Goal: Task Accomplishment & Management: Complete application form

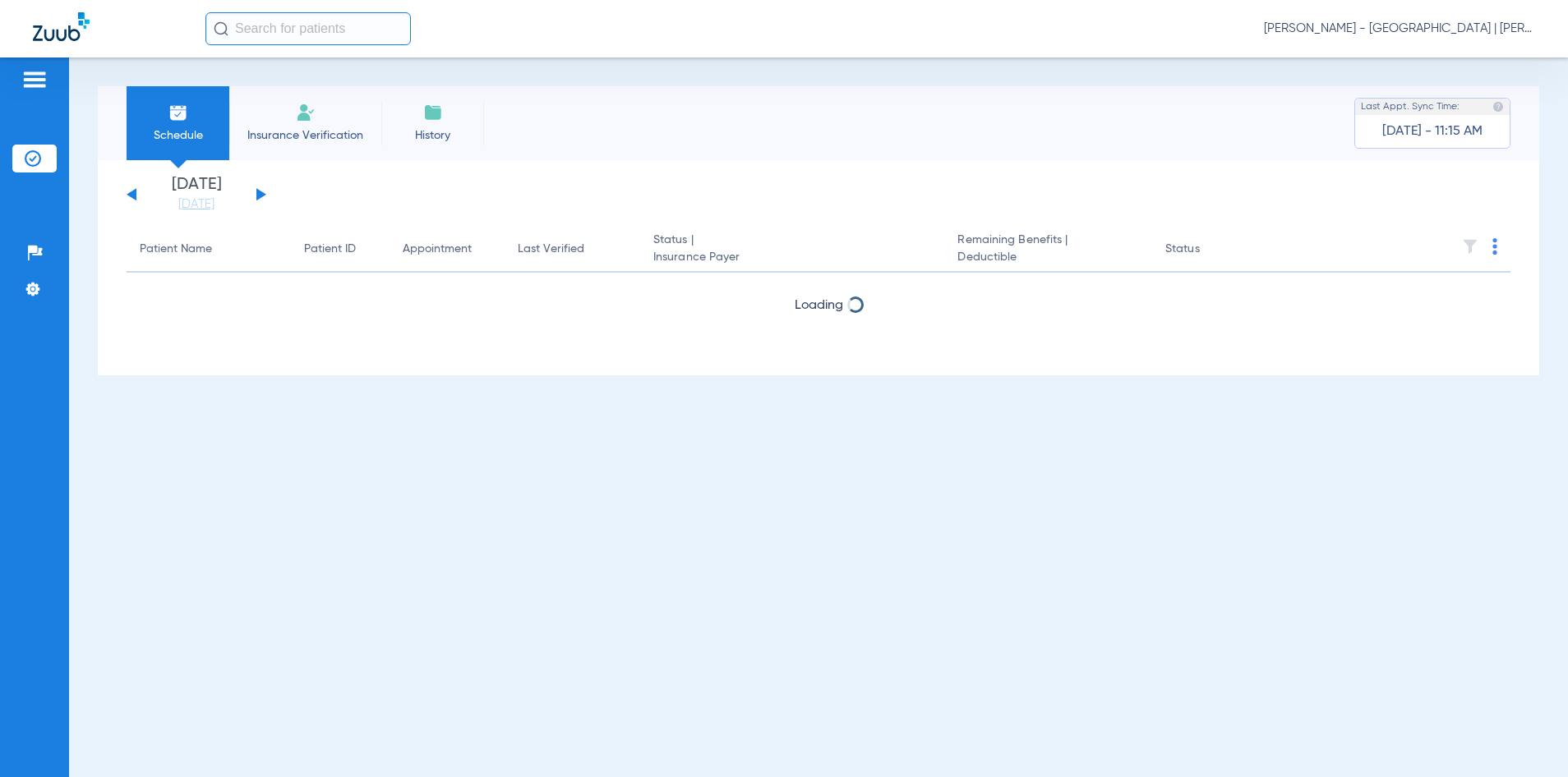
click at [304, 31] on input "text" at bounding box center [308, 29] width 206 height 33
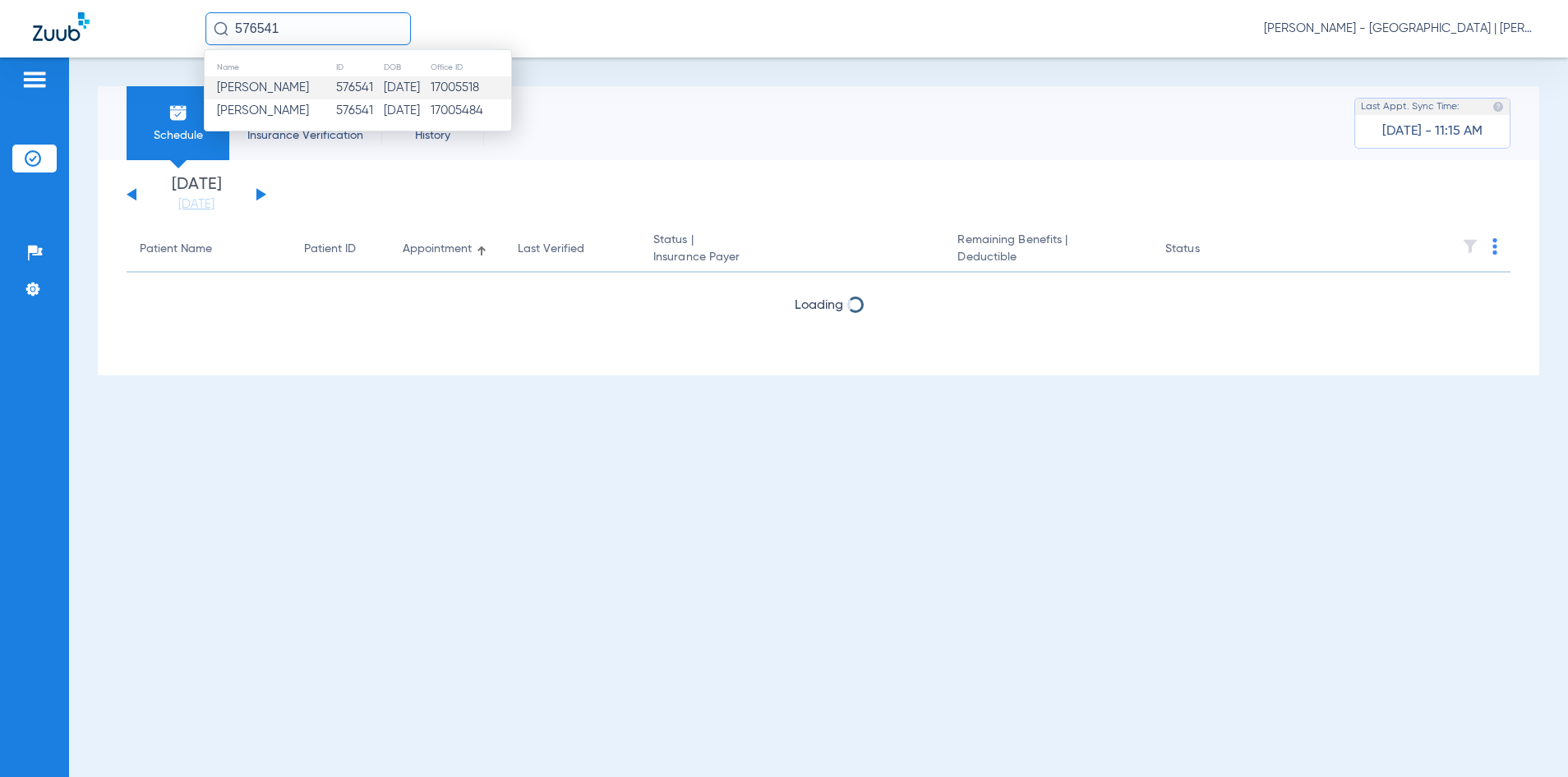
type input "576541"
click at [336, 91] on td "576541" at bounding box center [360, 88] width 48 height 23
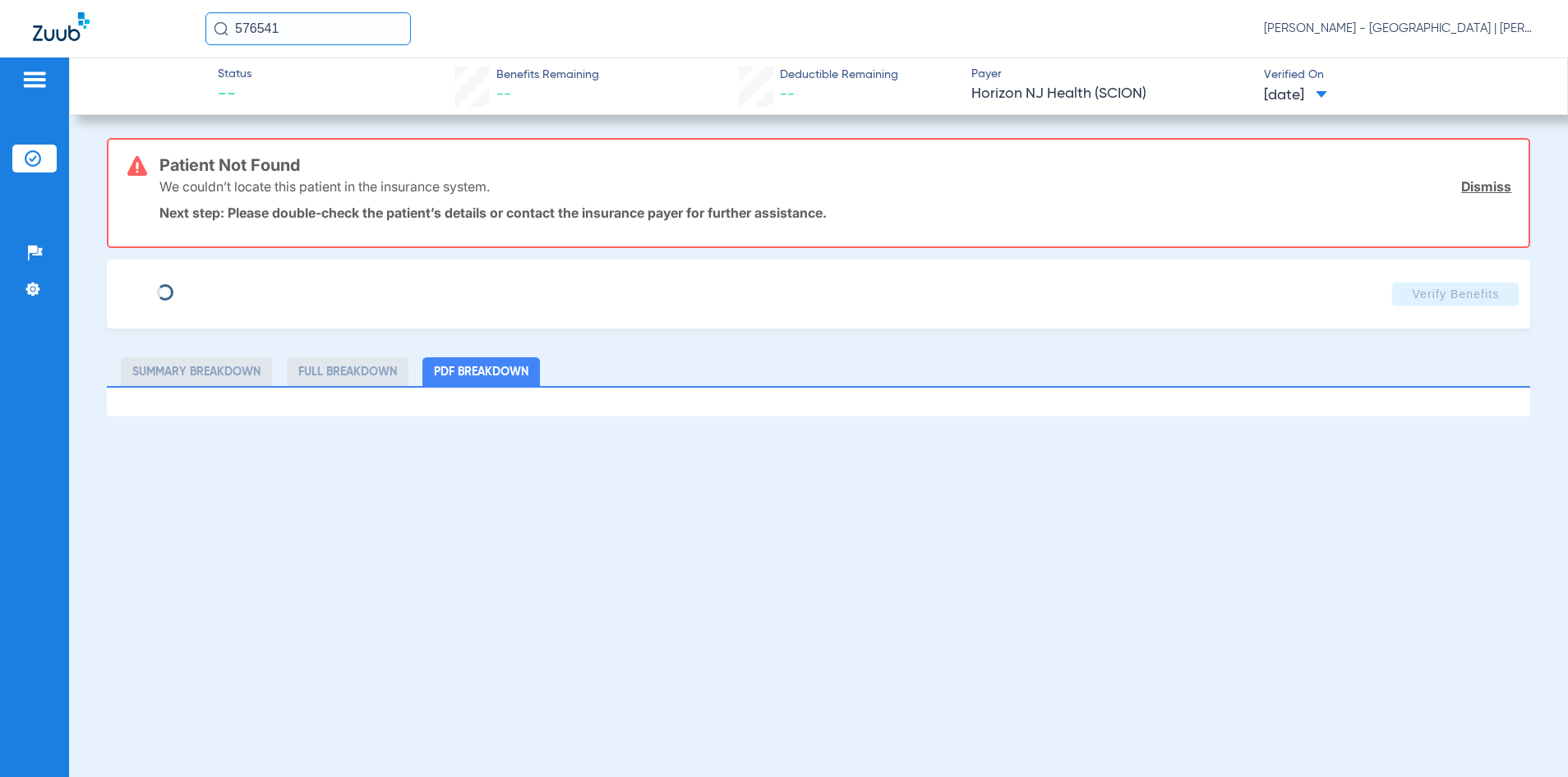
type input "Aiden"
type input "Grant"
type input "[DATE]"
type input "71959362"
click at [224, 289] on span "Edit" at bounding box center [229, 288] width 15 height 16
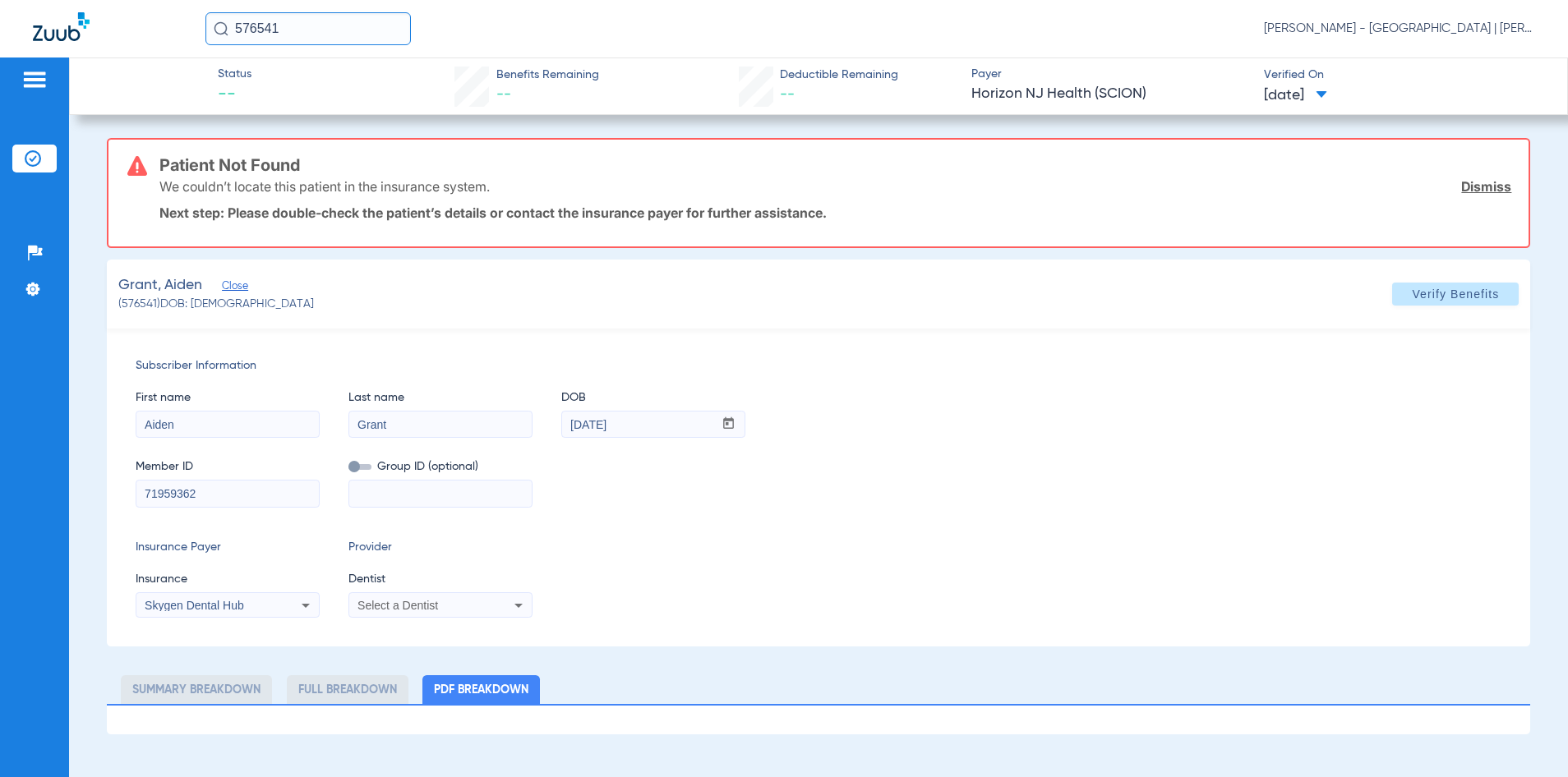
drag, startPoint x: 231, startPoint y: 492, endPoint x: 115, endPoint y: 498, distance: 116.2
click at [117, 498] on div "Subscriber Information First name Aiden Last name [PERSON_NAME] mm / dd / yyyy …" at bounding box center [818, 488] width 1424 height 318
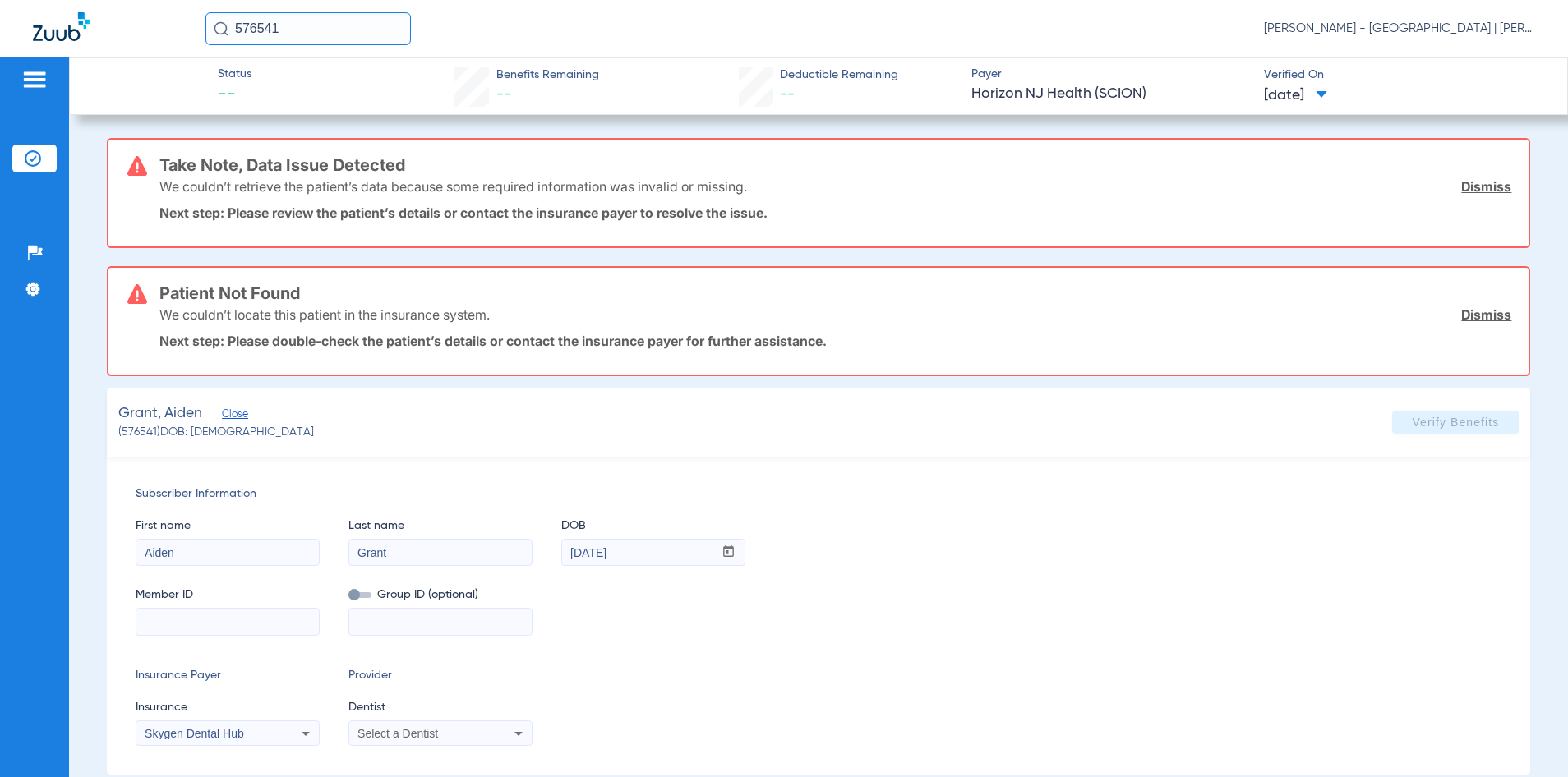
click at [233, 623] on input at bounding box center [227, 622] width 183 height 26
paste input "3HZN16113700"
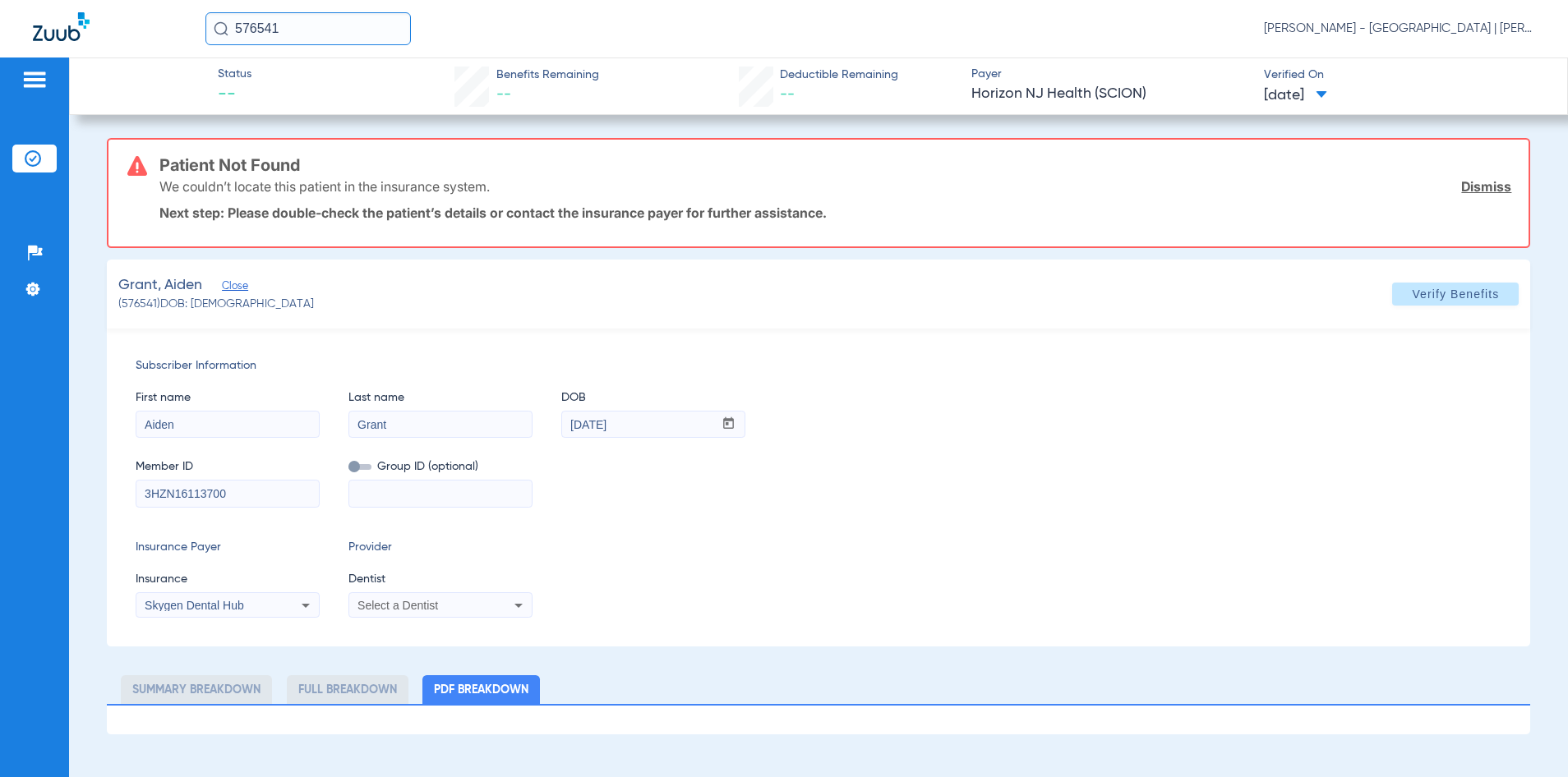
type input "3HZN16113700"
click at [260, 607] on div "Skygen Dental Hub" at bounding box center [211, 606] width 132 height 12
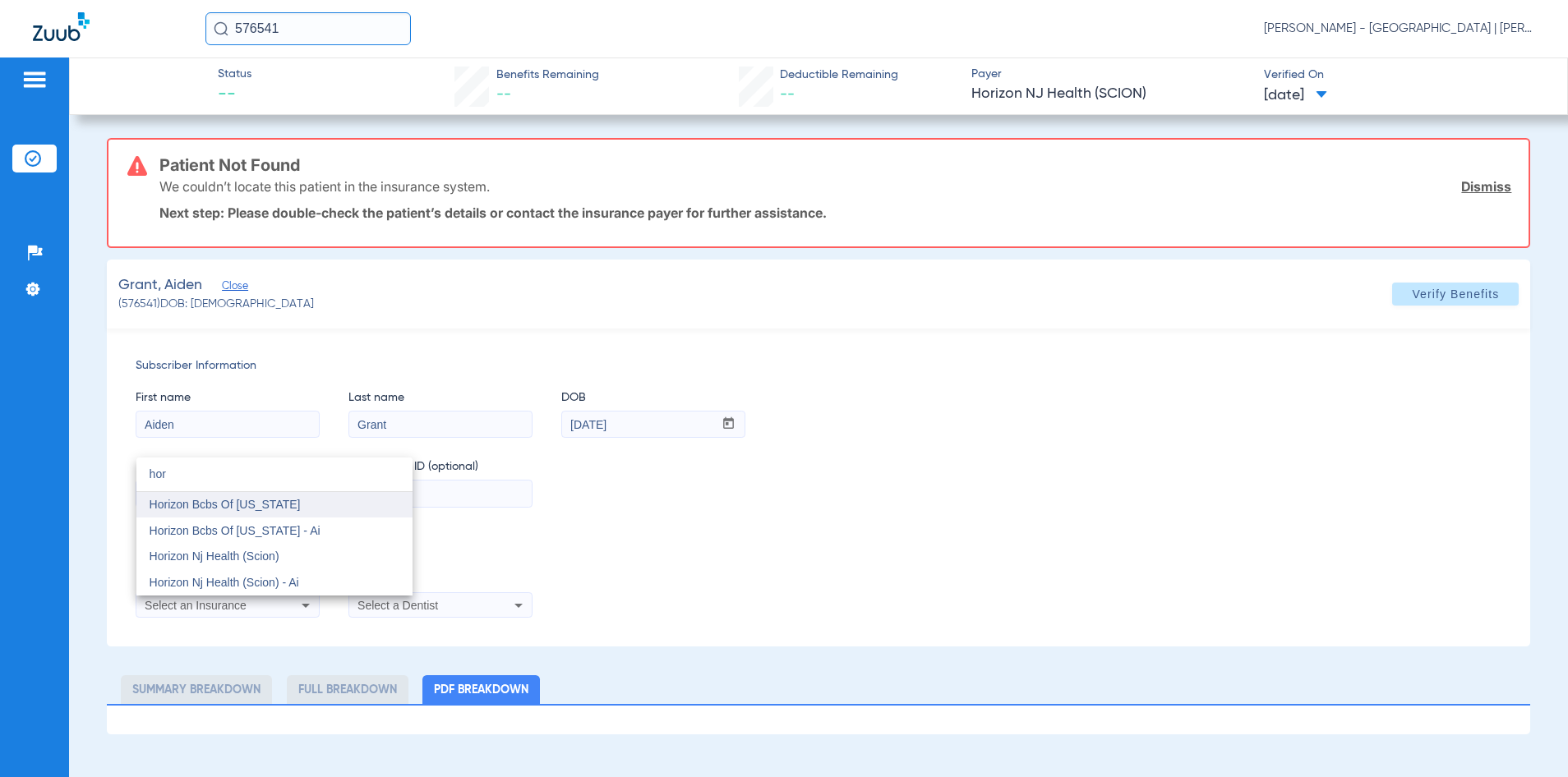
type input "hor"
click at [220, 505] on span "Horizon Bcbs Of [US_STATE]" at bounding box center [225, 504] width 151 height 13
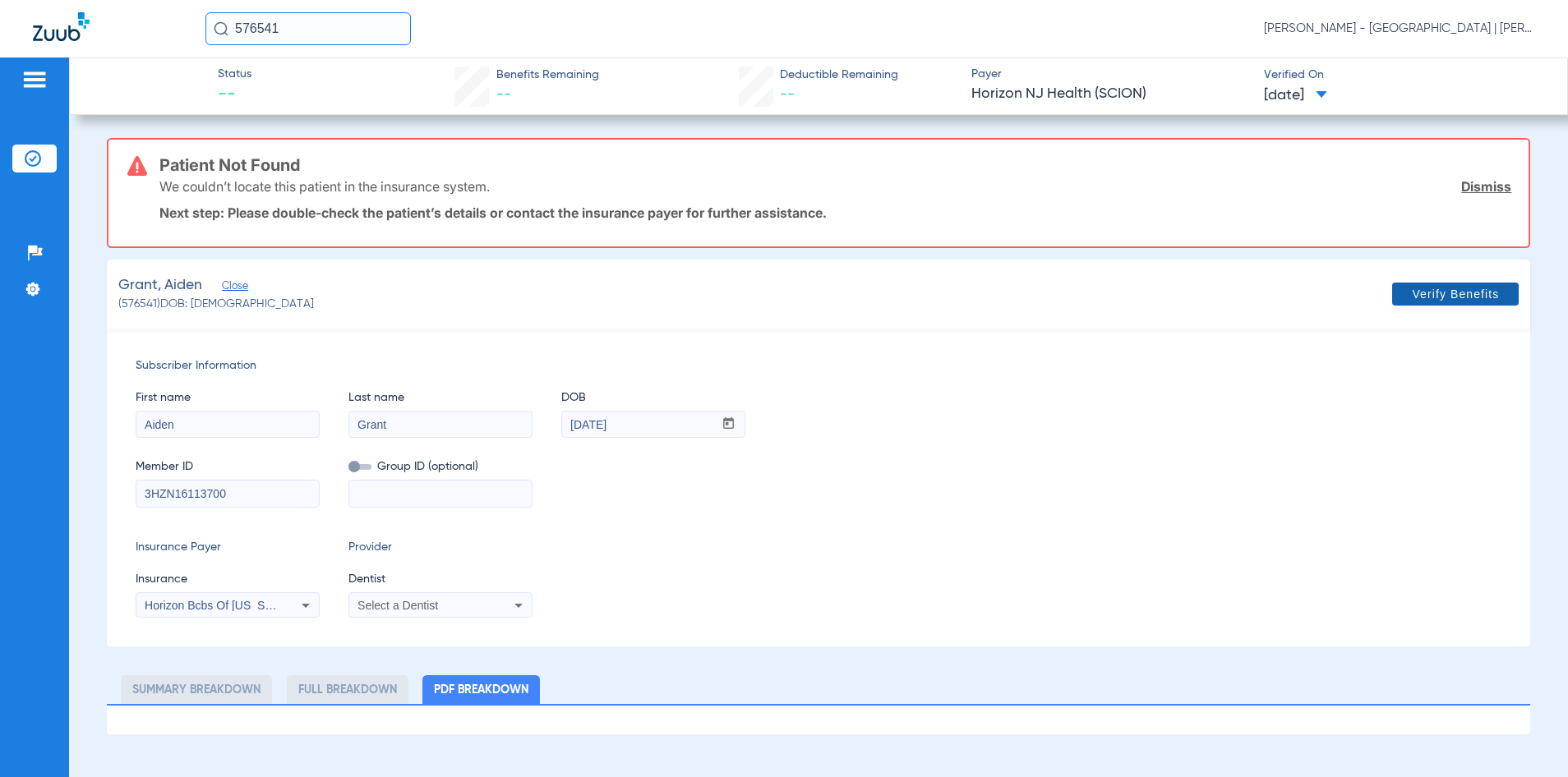
click at [1409, 306] on span at bounding box center [1455, 294] width 126 height 40
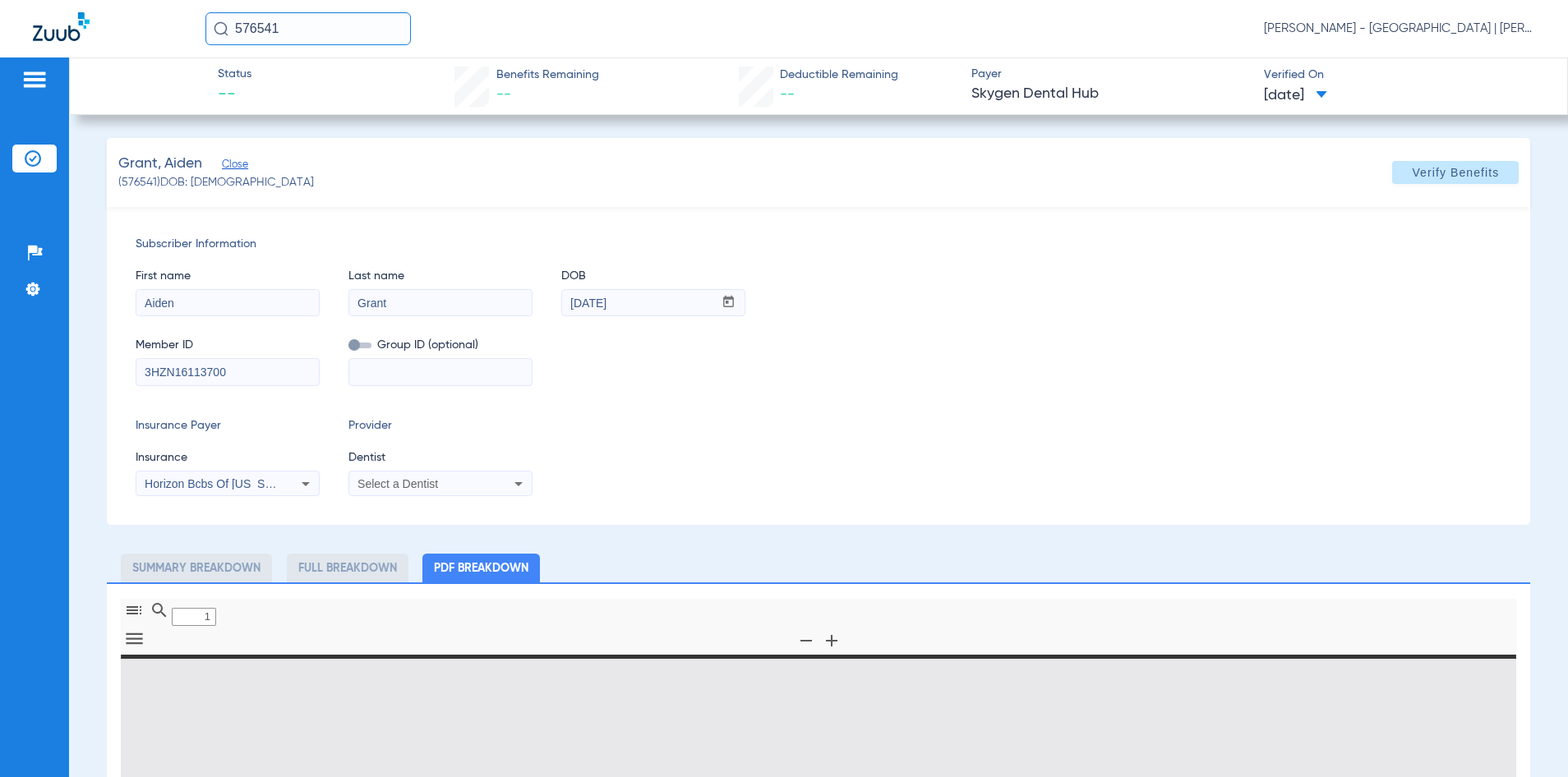
type input "0"
select select "page-width"
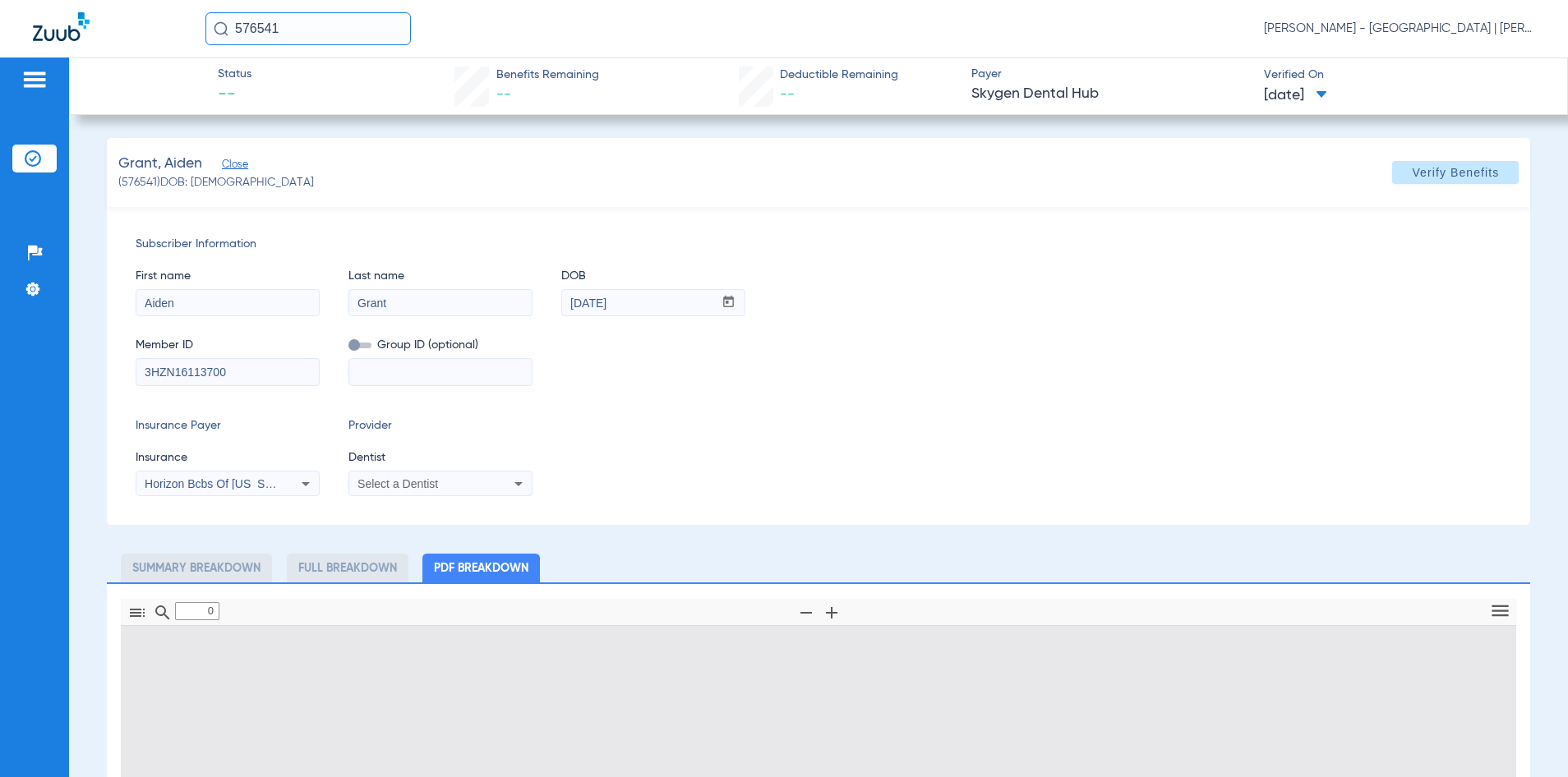
type input "1"
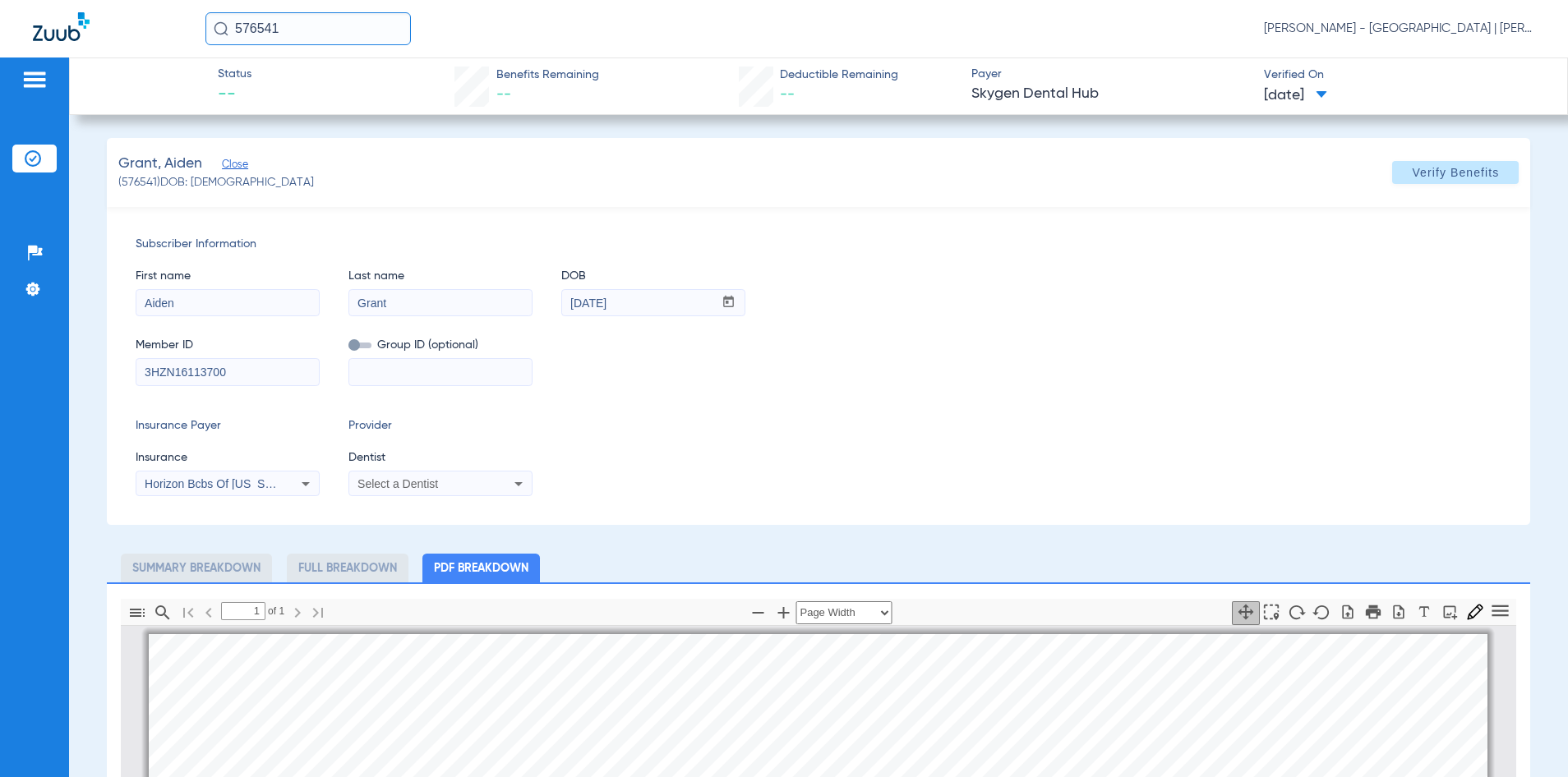
click at [253, 28] on input "576541" at bounding box center [308, 29] width 206 height 33
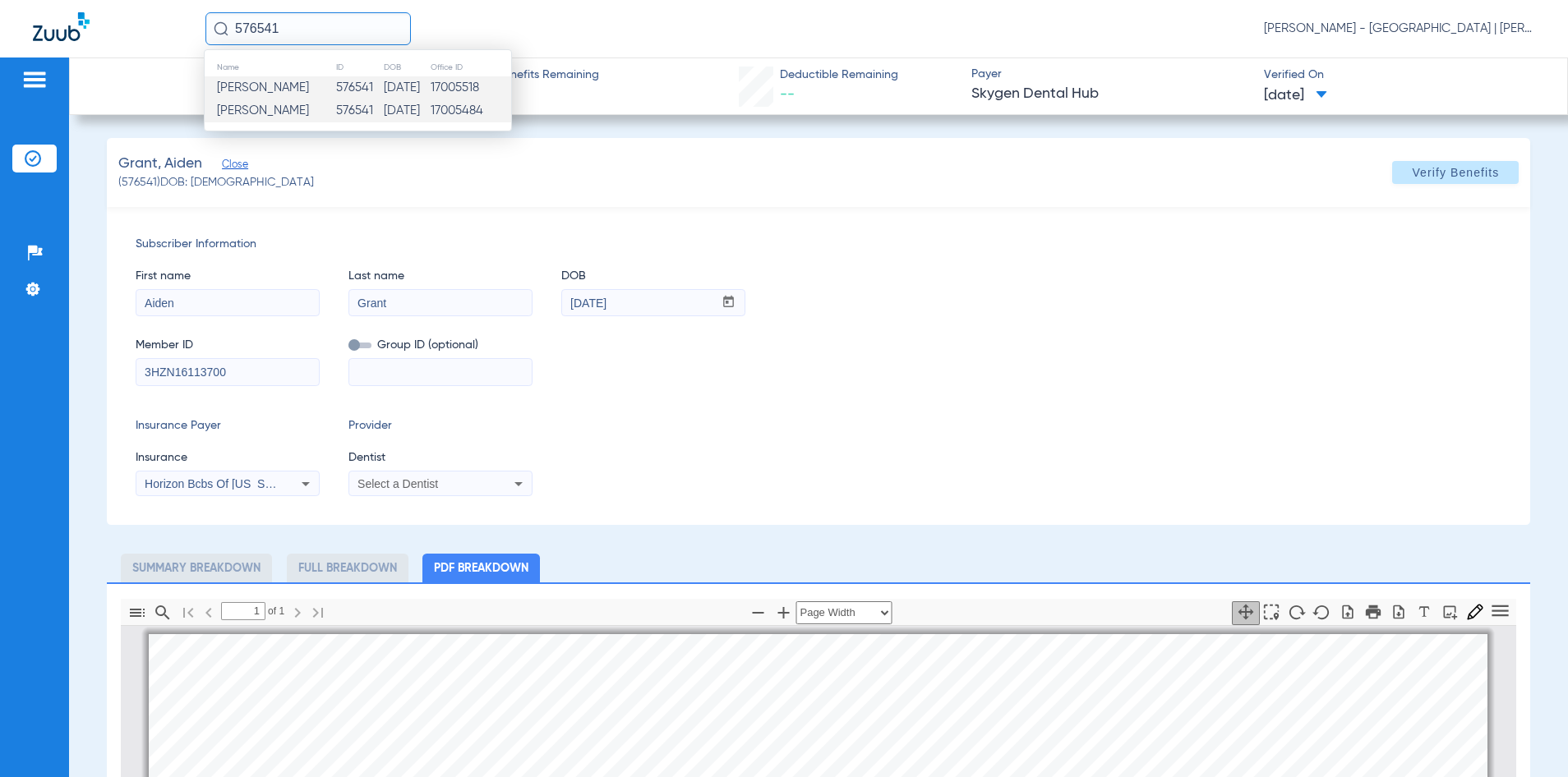
click at [253, 28] on input "576541" at bounding box center [308, 29] width 206 height 33
click at [876, 188] on div "Grant, Aiden Close (576541) DOB: [DEMOGRAPHIC_DATA] Verify Benefits" at bounding box center [818, 173] width 1424 height 69
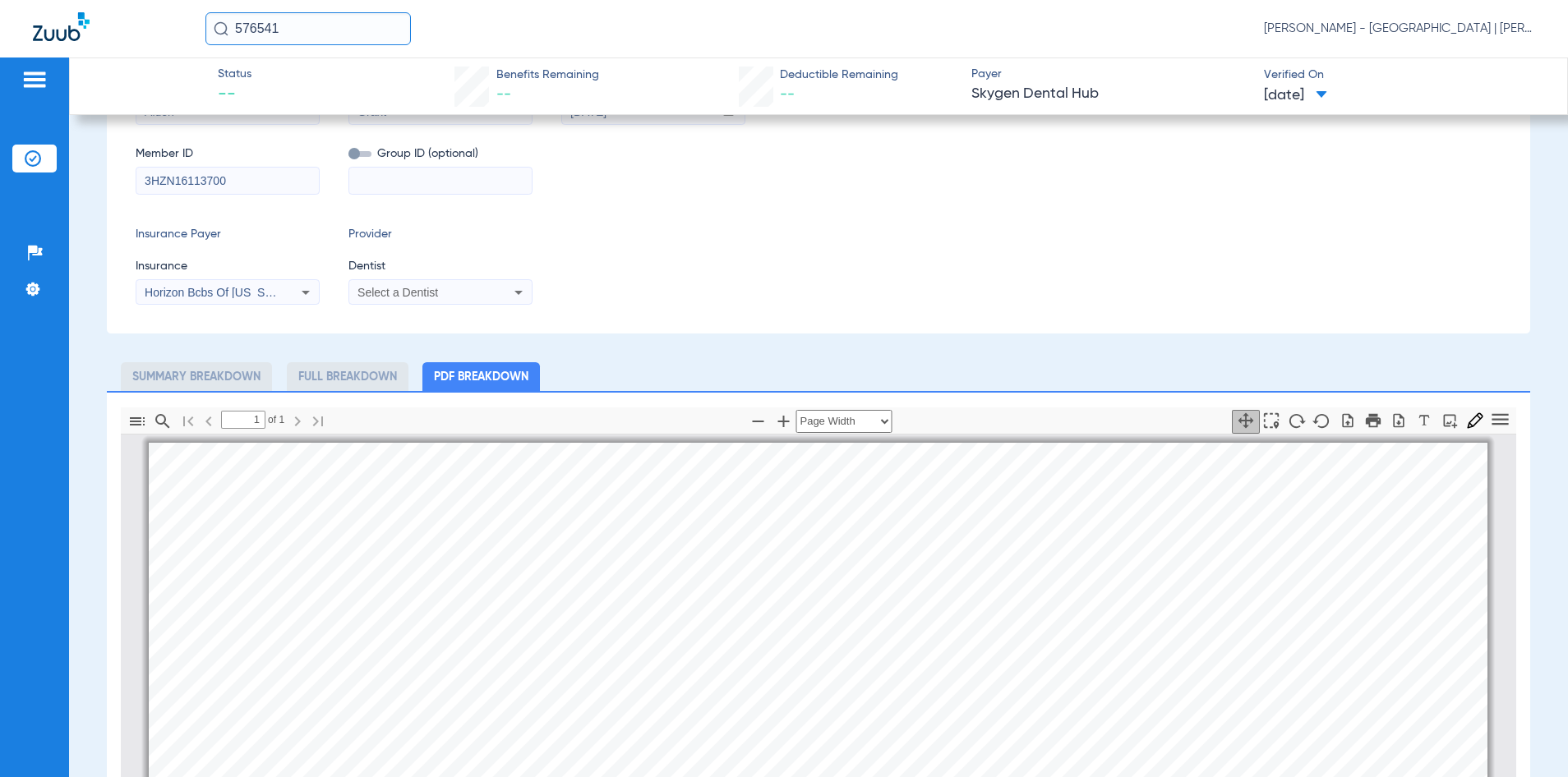
scroll to position [82, 0]
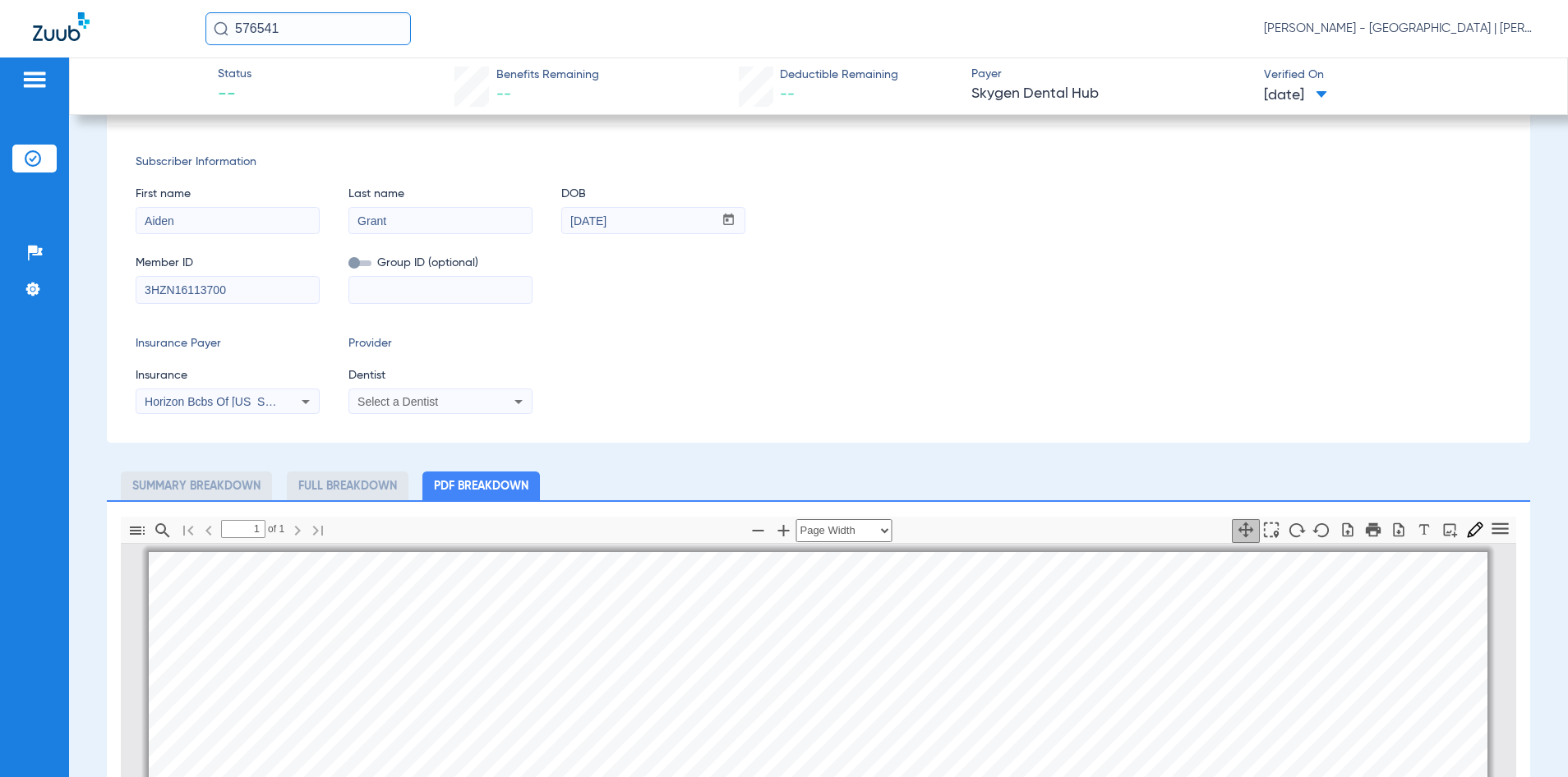
click at [176, 290] on input "3HZN16113700" at bounding box center [227, 290] width 183 height 26
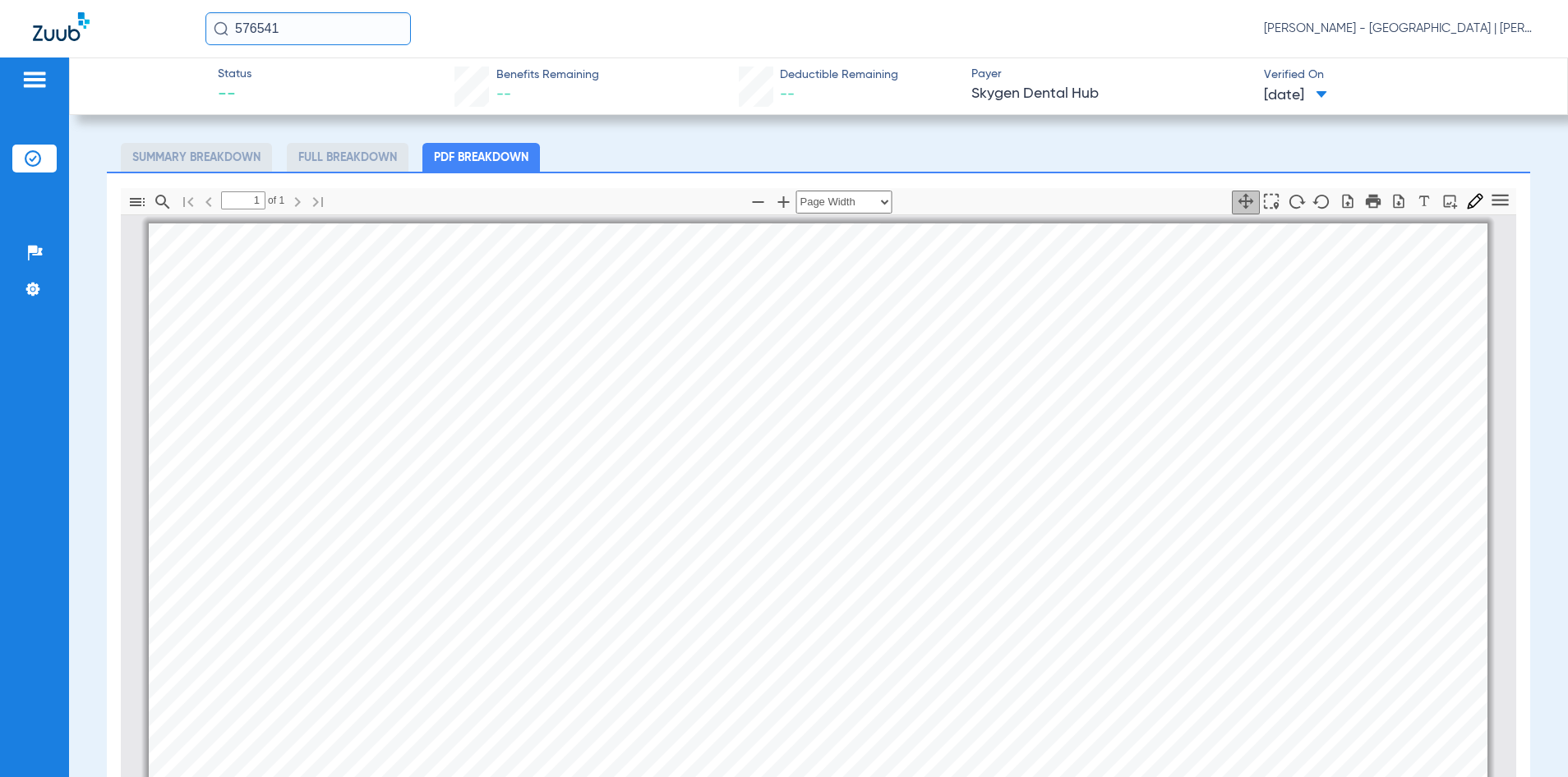
scroll to position [575, 0]
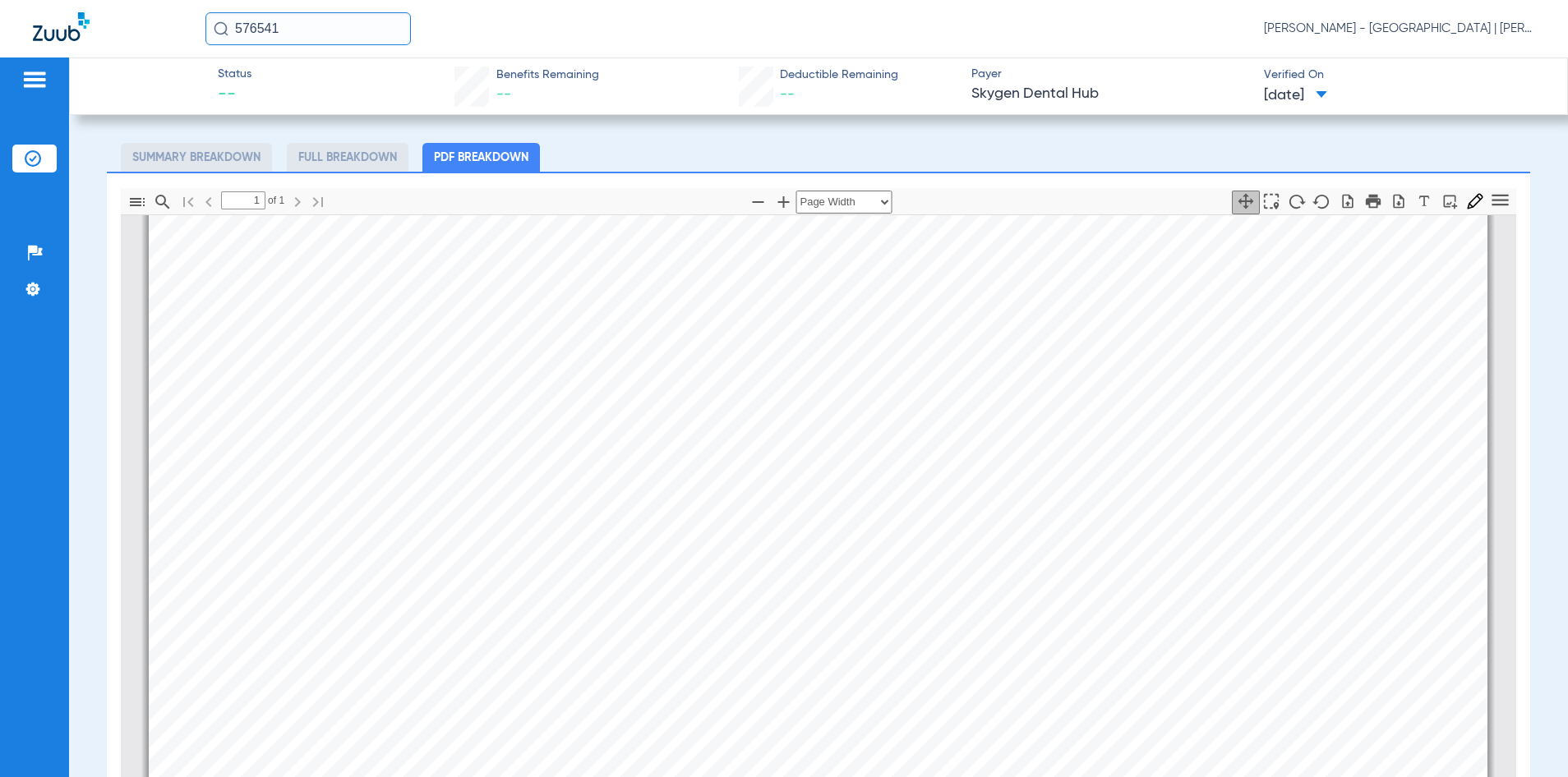
drag, startPoint x: 776, startPoint y: 34, endPoint x: 750, endPoint y: 38, distance: 26.3
click at [770, 38] on div "576541 [PERSON_NAME] - [GEOGRAPHIC_DATA] | [PERSON_NAME]" at bounding box center [870, 29] width 1329 height 33
drag, startPoint x: 281, startPoint y: 27, endPoint x: 222, endPoint y: 32, distance: 59.2
click at [222, 32] on div "576541" at bounding box center [308, 29] width 206 height 33
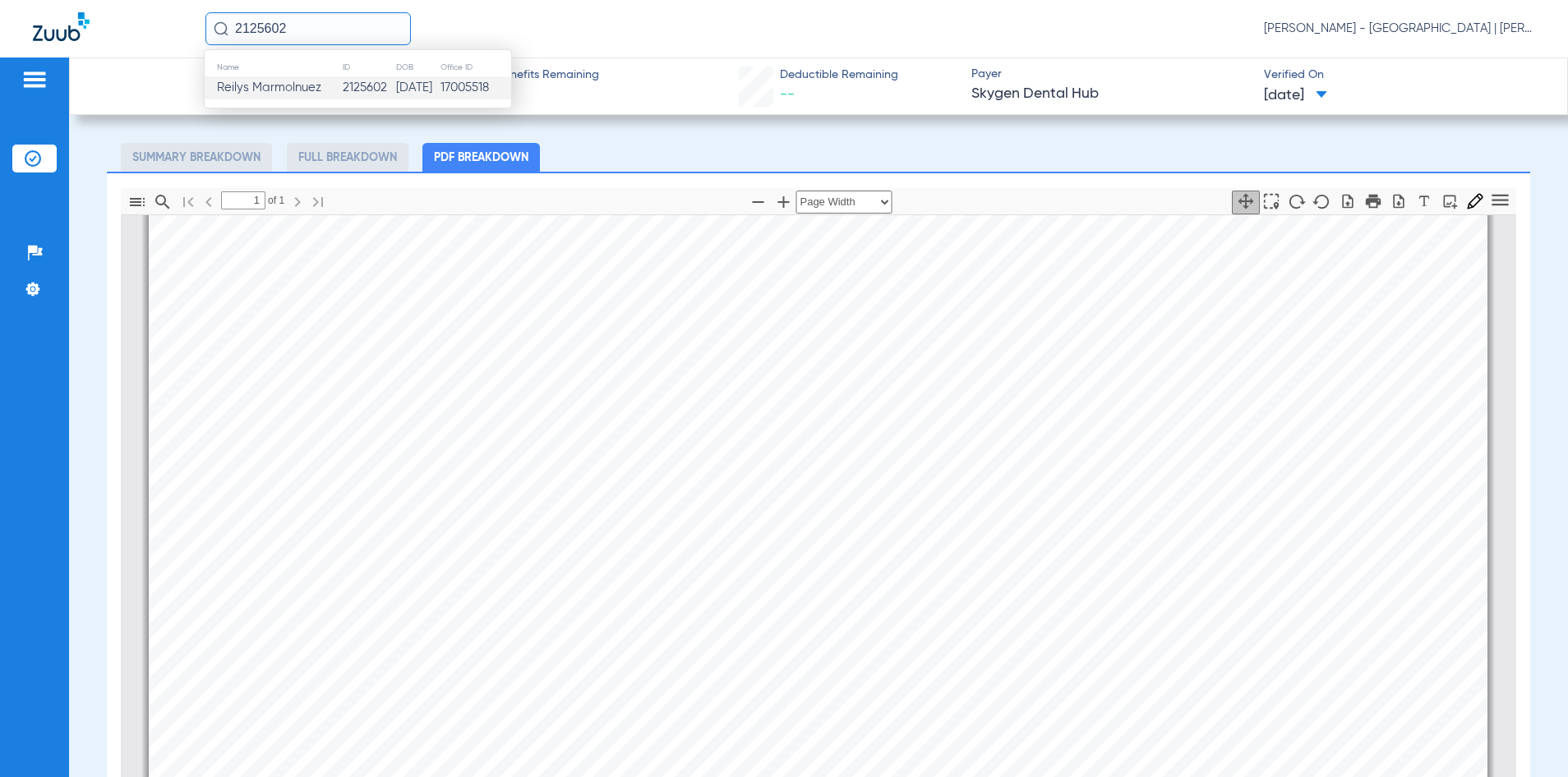
type input "2125602"
click at [395, 89] on td "[DATE]" at bounding box center [417, 88] width 45 height 23
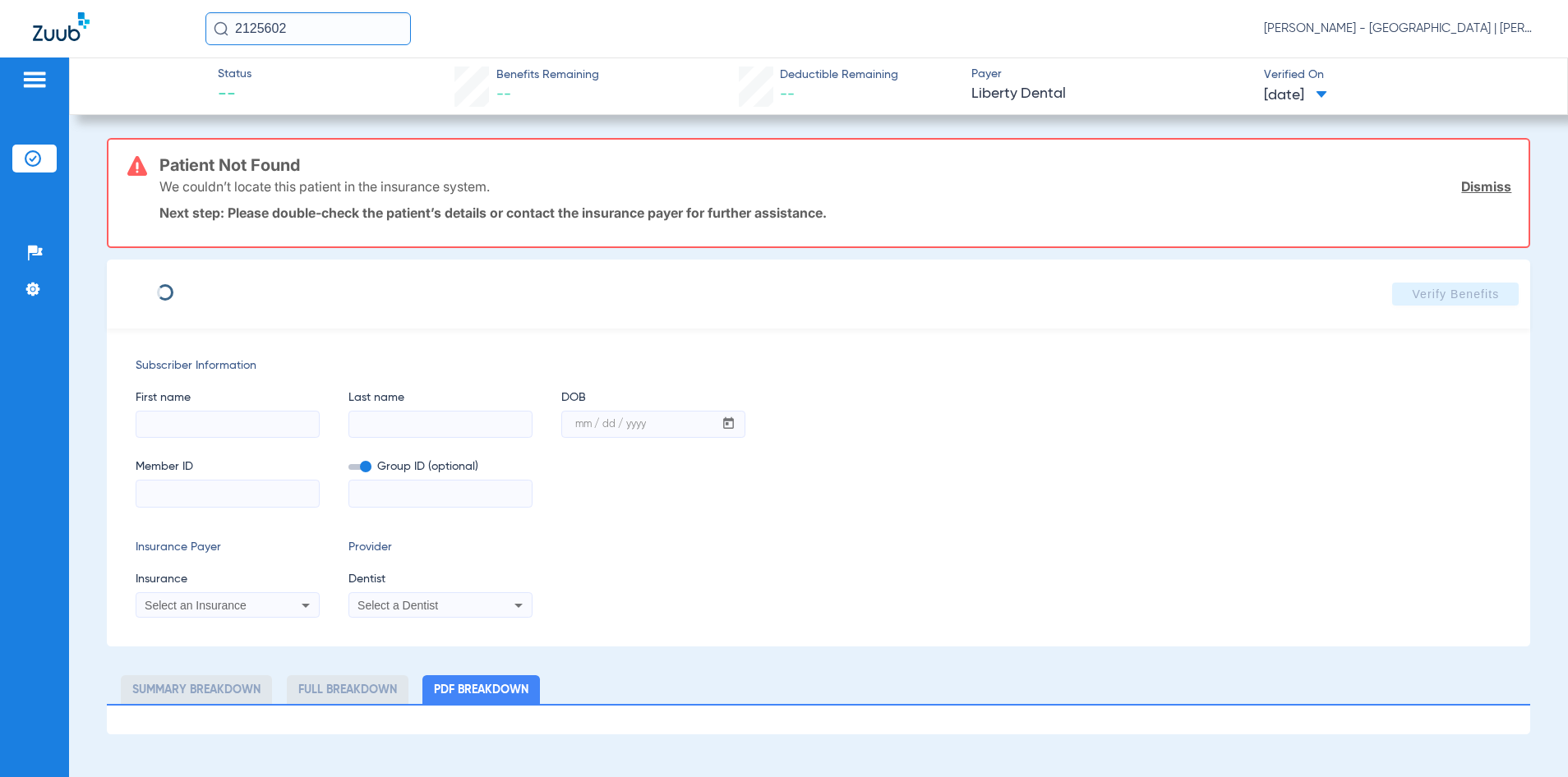
type input "YOANDY"
type input "NUEZ"
type input "[DATE]"
type input "3HZN79951470"
type input "0967010000"
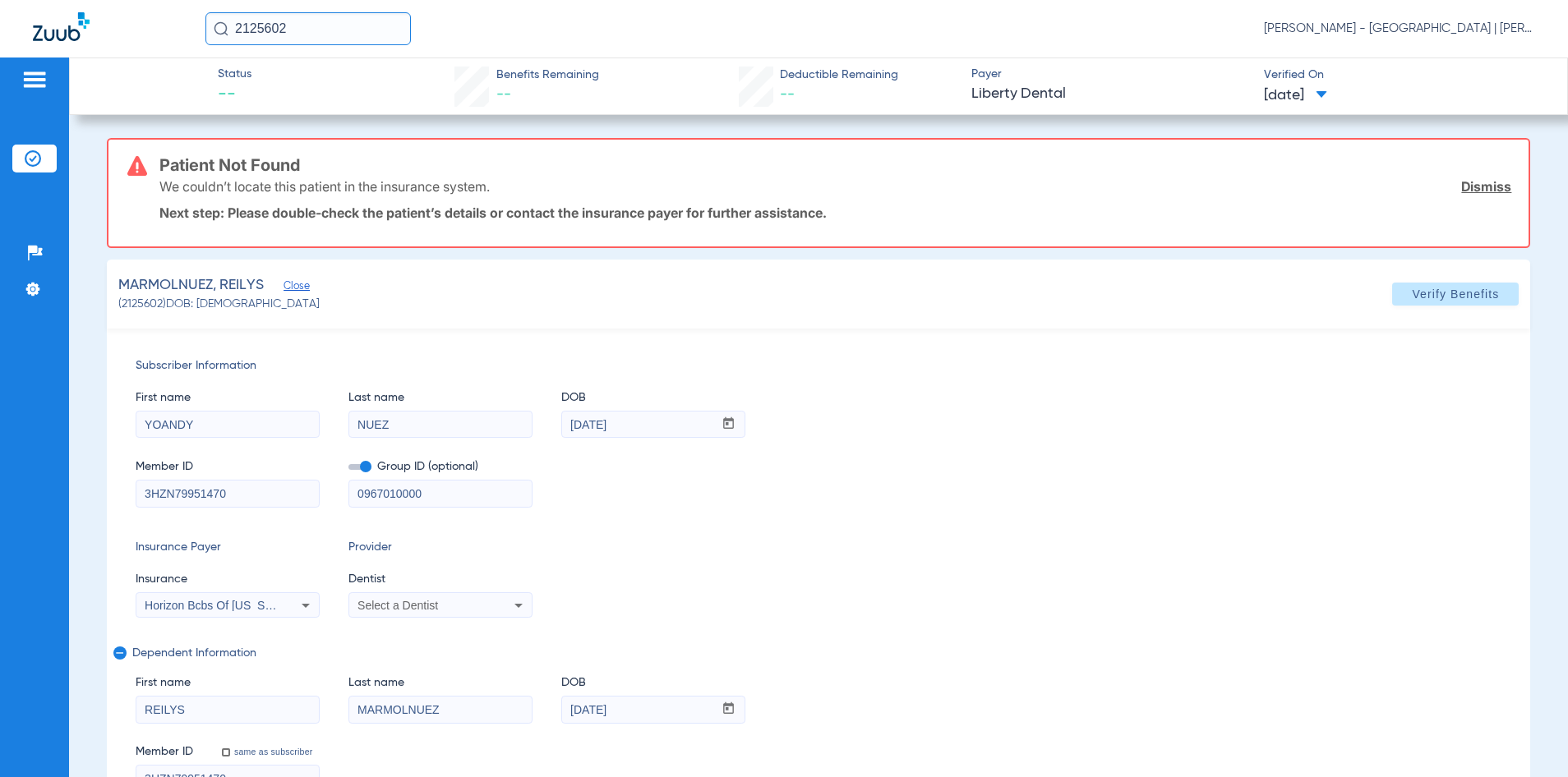
drag, startPoint x: 447, startPoint y: 490, endPoint x: 289, endPoint y: 493, distance: 158.0
click at [289, 493] on div "Member ID 3HZN79951470 Group ID (optional) 0967010000" at bounding box center [818, 475] width 1366 height 64
click at [1442, 293] on span "Verify Benefits" at bounding box center [1455, 294] width 87 height 13
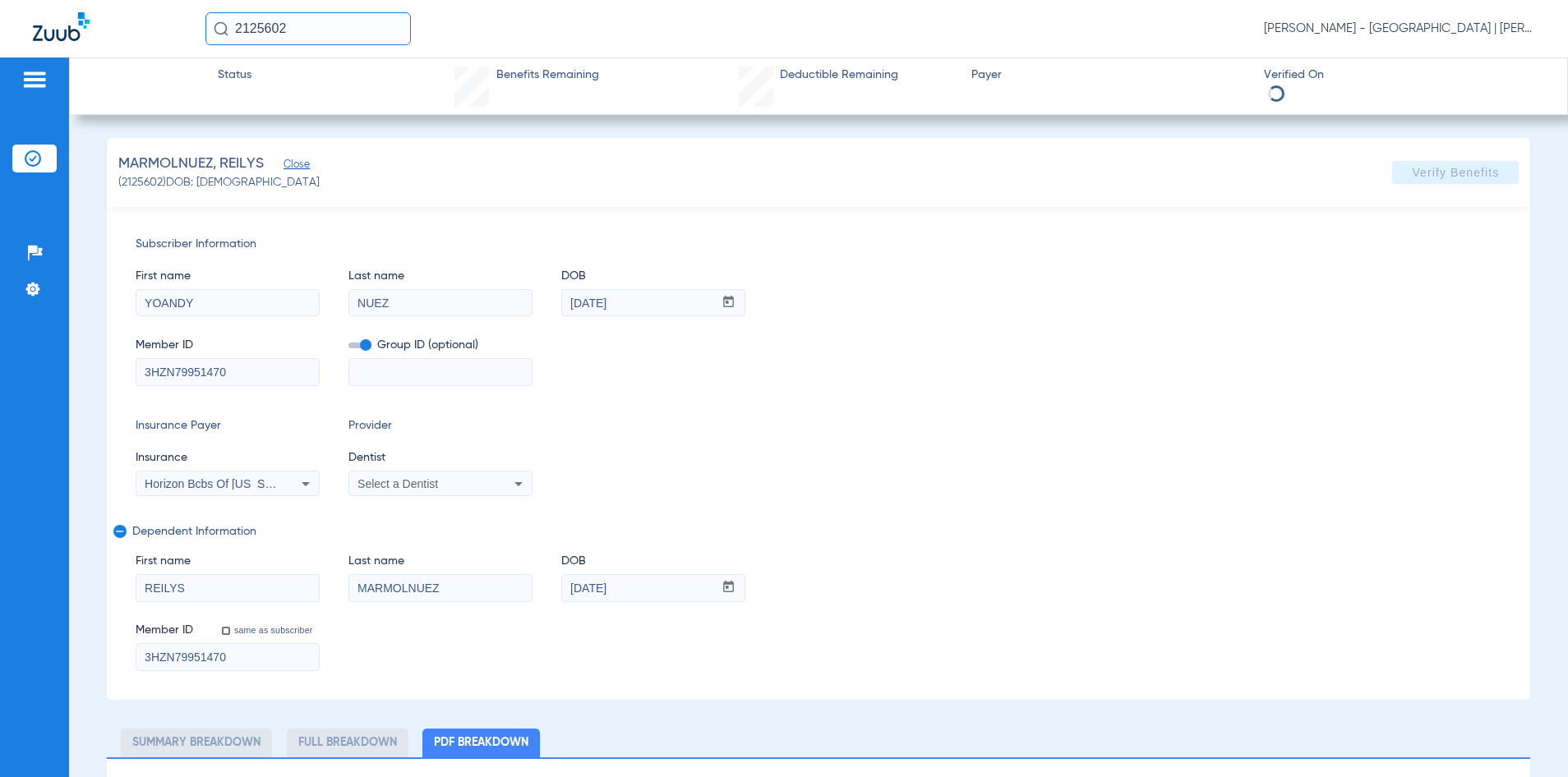
select select "page-width"
type input "1"
click at [257, 26] on input "2125602" at bounding box center [308, 29] width 206 height 33
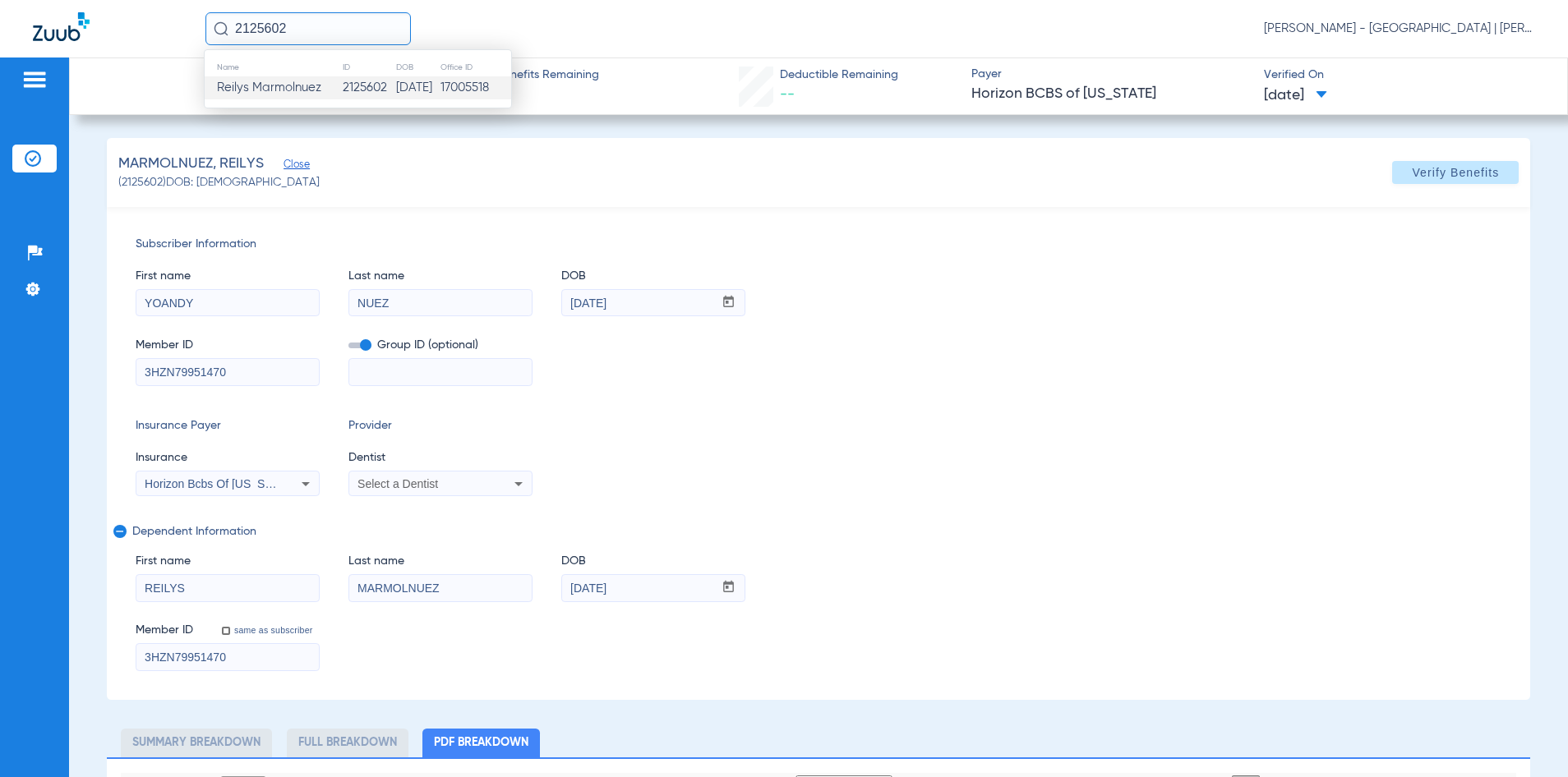
click at [257, 26] on input "2125602" at bounding box center [308, 29] width 206 height 33
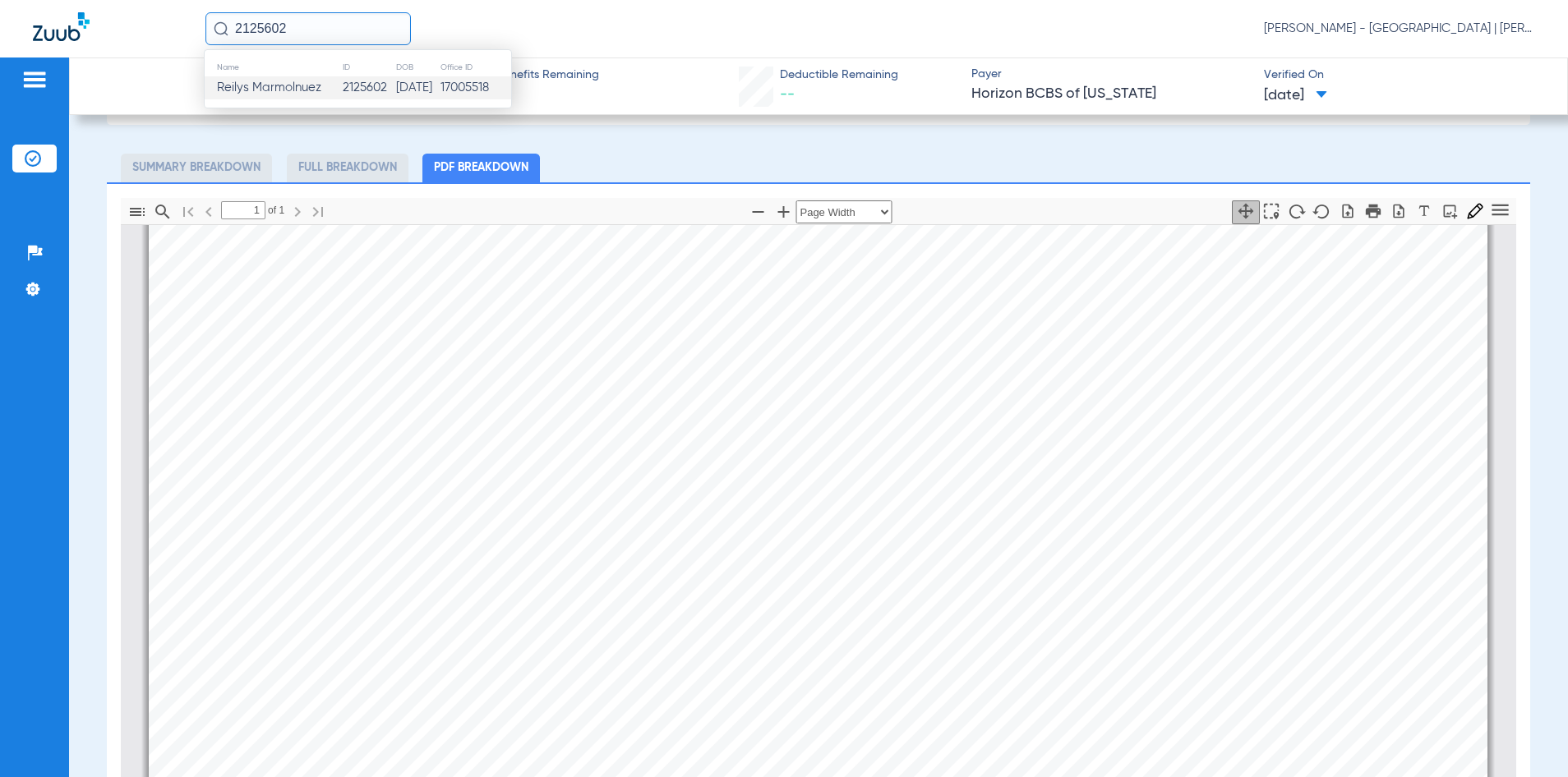
scroll to position [584, 0]
click at [322, 33] on input "2125602" at bounding box center [308, 29] width 206 height 33
type input "2"
type input "2120882"
click at [347, 88] on td "2120882" at bounding box center [362, 88] width 56 height 23
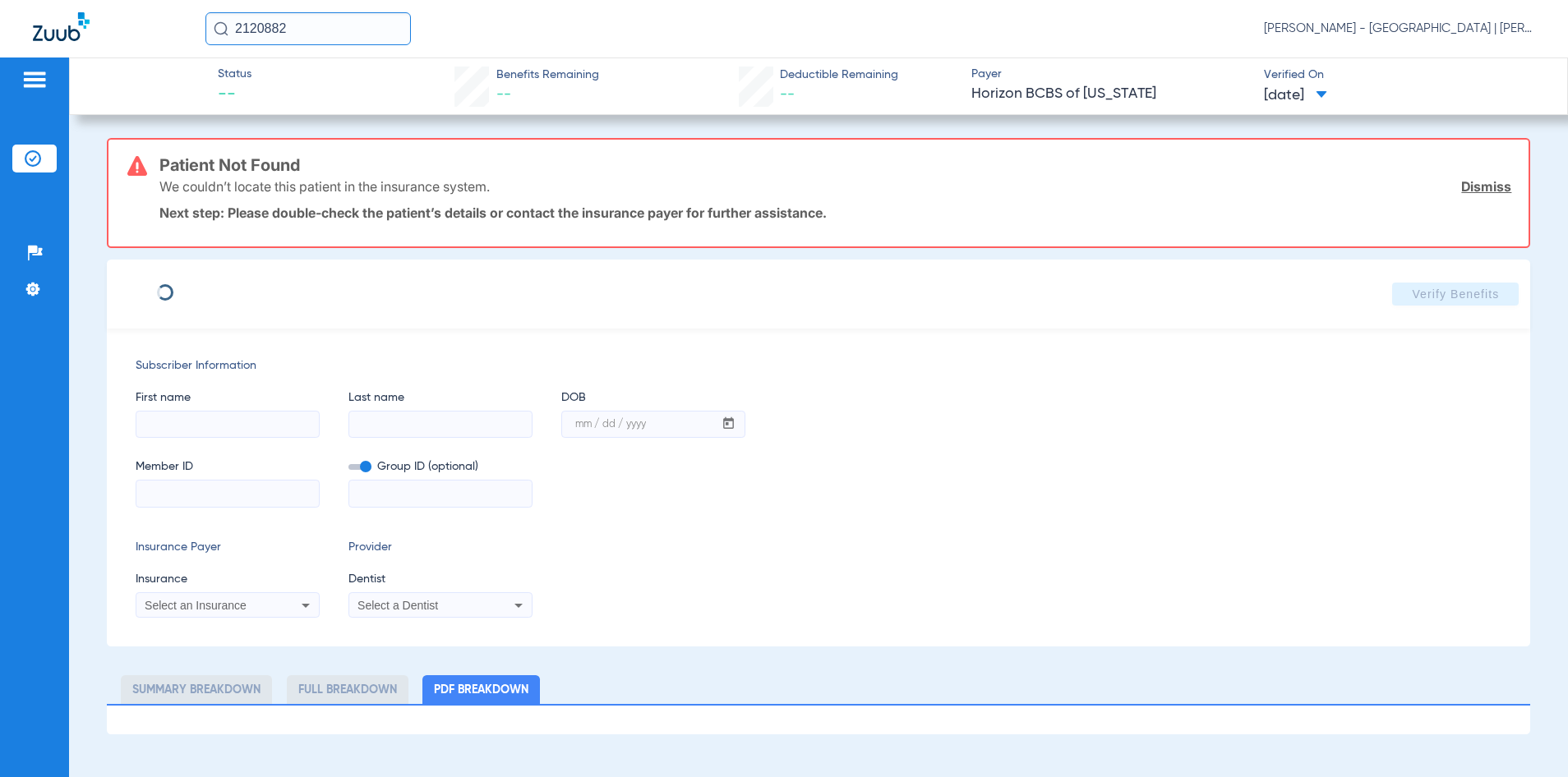
type input "YOANDY"
type input "NUEZ"
type input "[DATE]"
type input "3HZN79951470"
type input "0967010000"
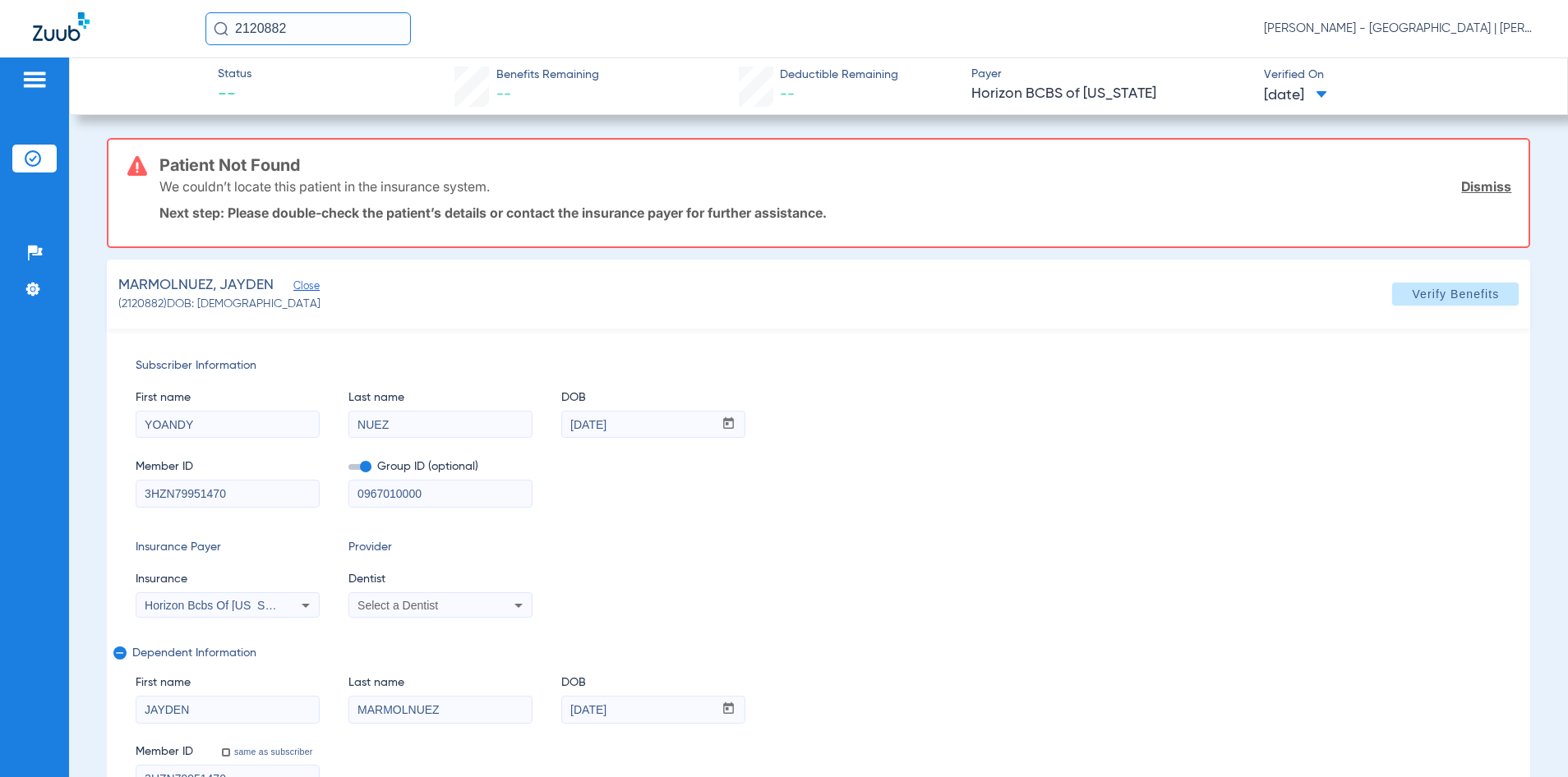
drag, startPoint x: 484, startPoint y: 488, endPoint x: 284, endPoint y: 483, distance: 200.1
click at [284, 483] on div "Member ID 3HZN79951470 Group ID (optional) 0967010000" at bounding box center [818, 475] width 1366 height 64
click at [1457, 279] on span at bounding box center [1455, 294] width 126 height 40
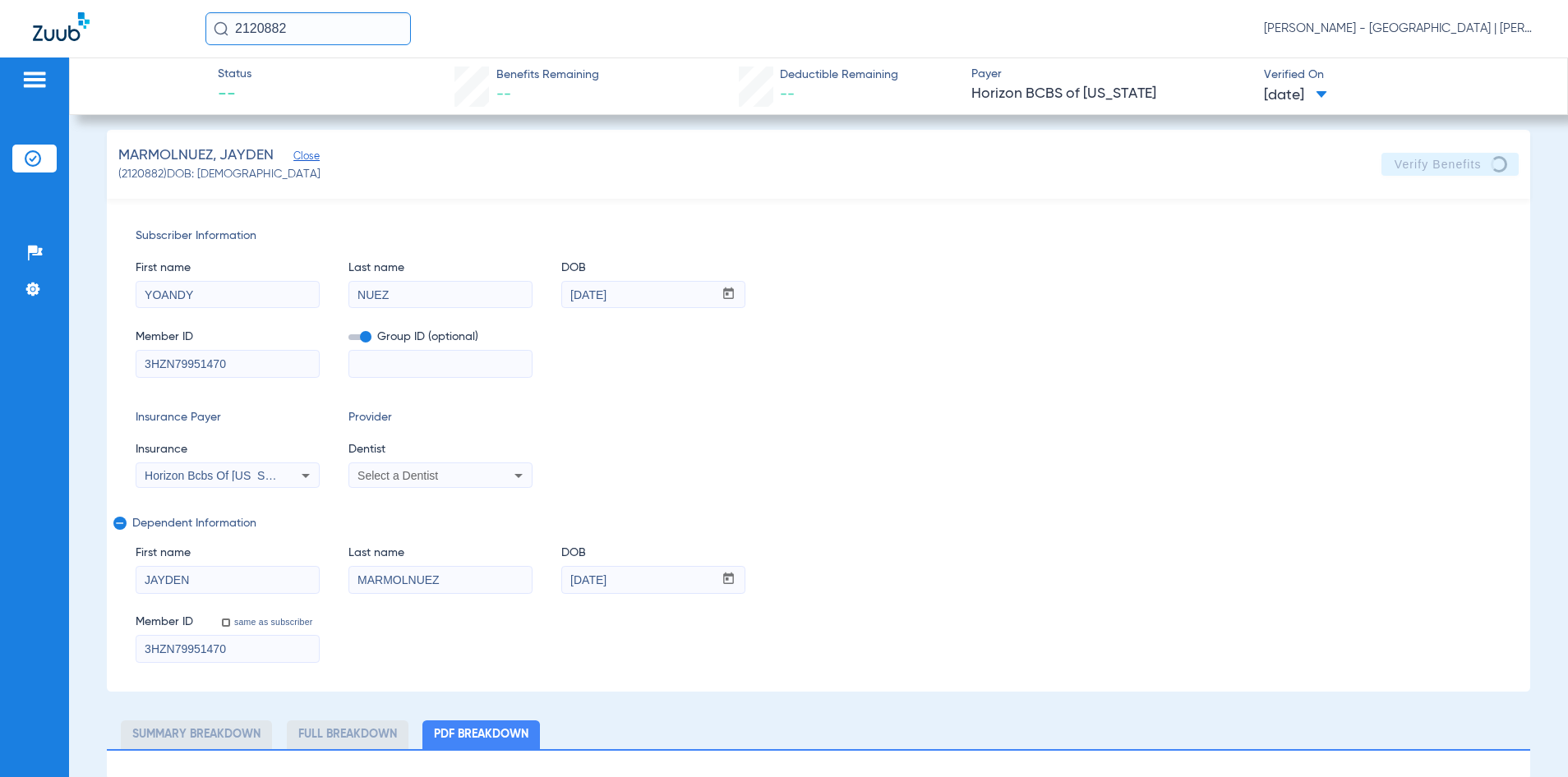
scroll to position [11, 0]
select select "page-width"
type input "1"
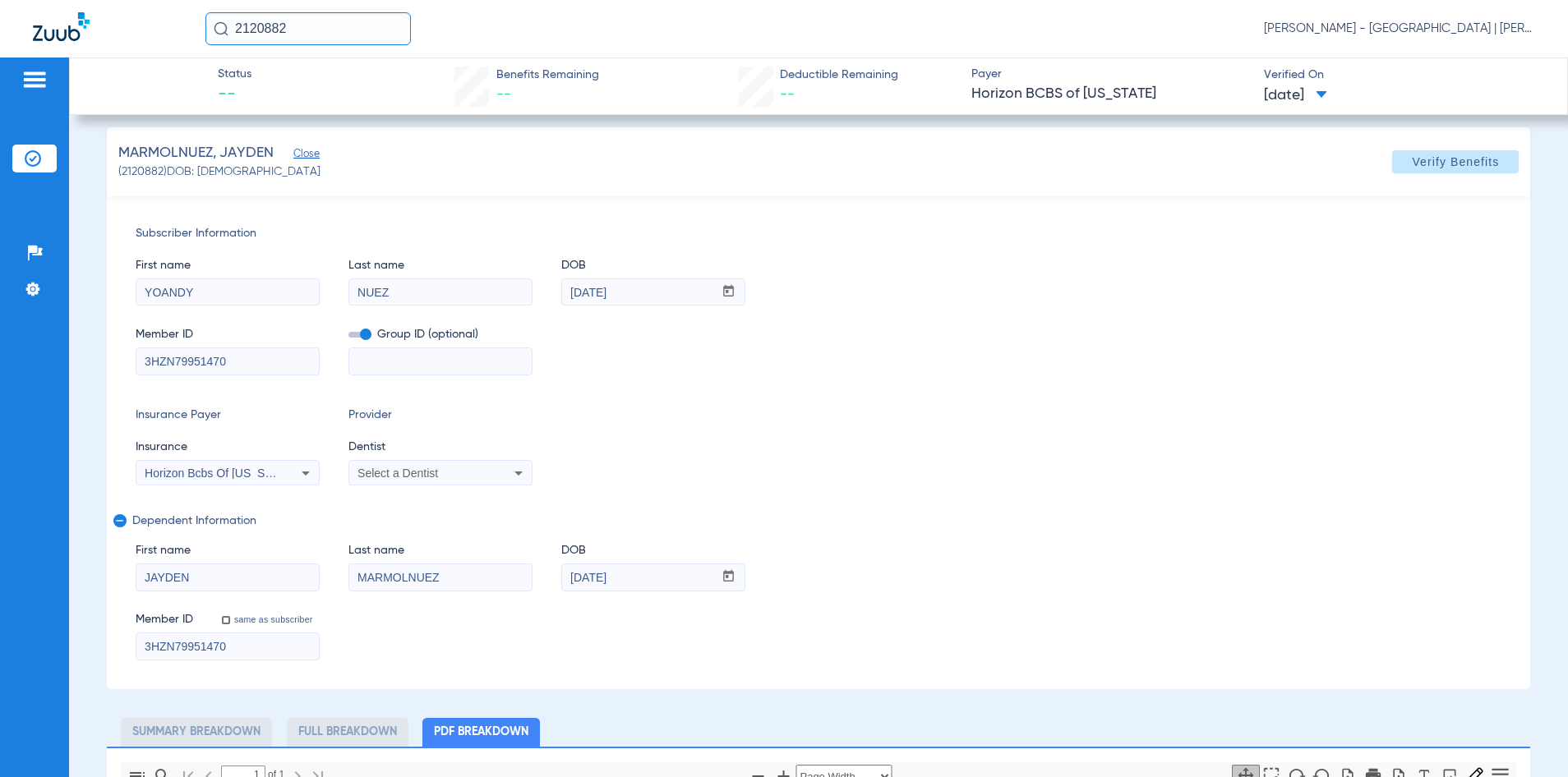
click at [932, 392] on div "Subscriber Information First name YOANDY Last name [PERSON_NAME] DOB mm / dd / …" at bounding box center [818, 443] width 1424 height 493
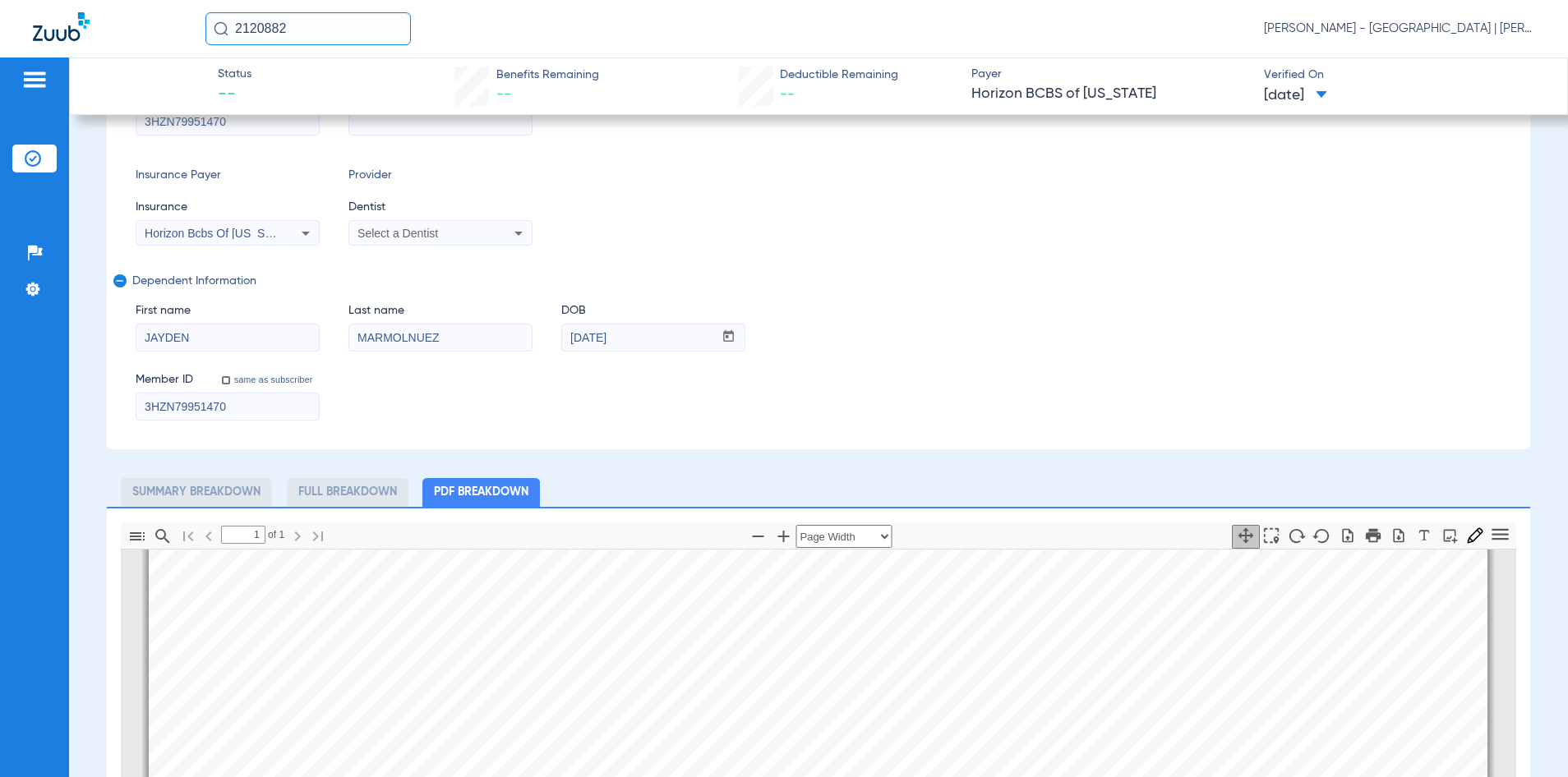
scroll to position [257, 0]
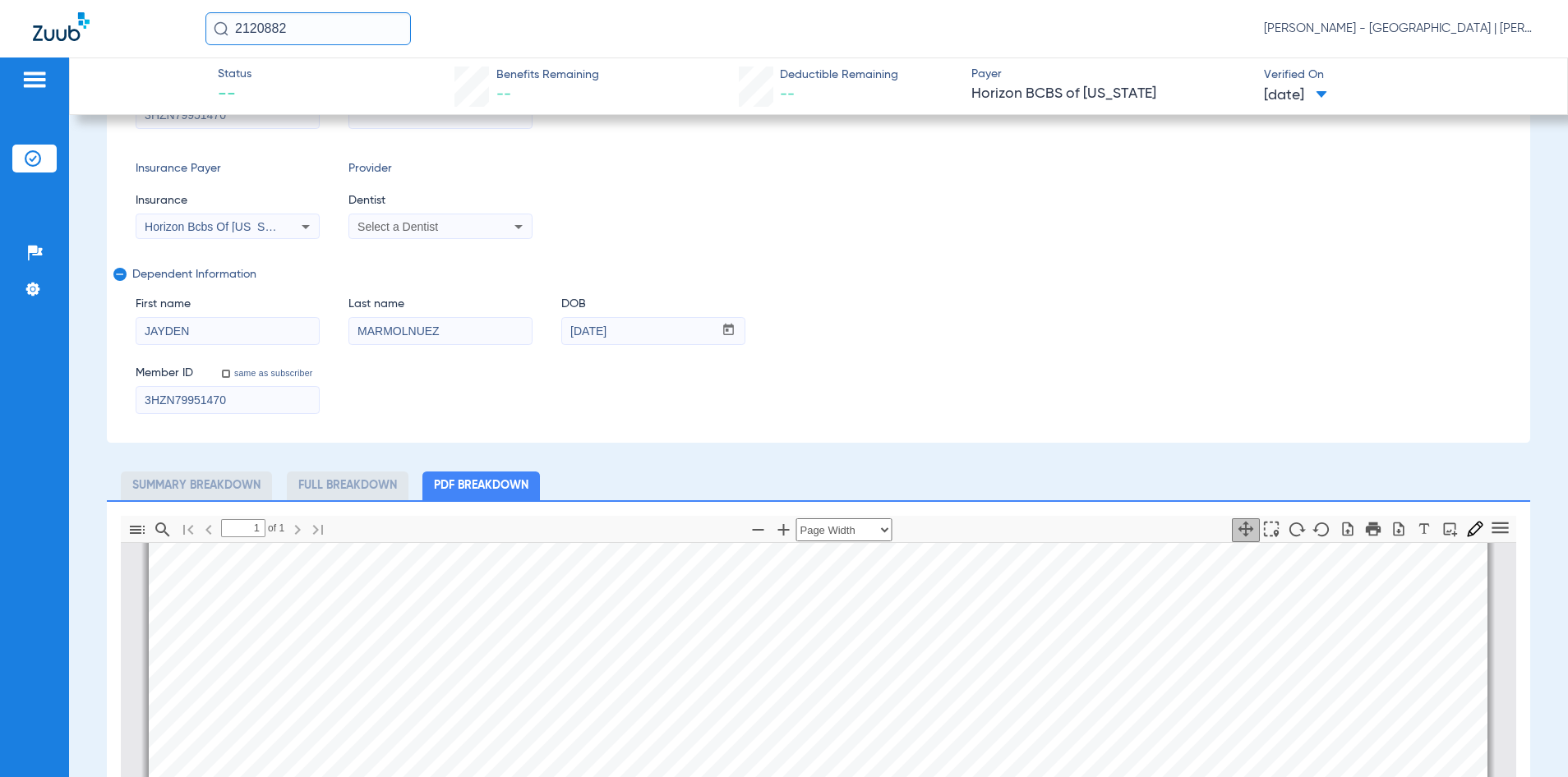
drag, startPoint x: 306, startPoint y: 32, endPoint x: 199, endPoint y: 37, distance: 107.1
click at [198, 40] on div "2120882 [PERSON_NAME] - [GEOGRAPHIC_DATA] | [PERSON_NAME]" at bounding box center [784, 29] width 1568 height 58
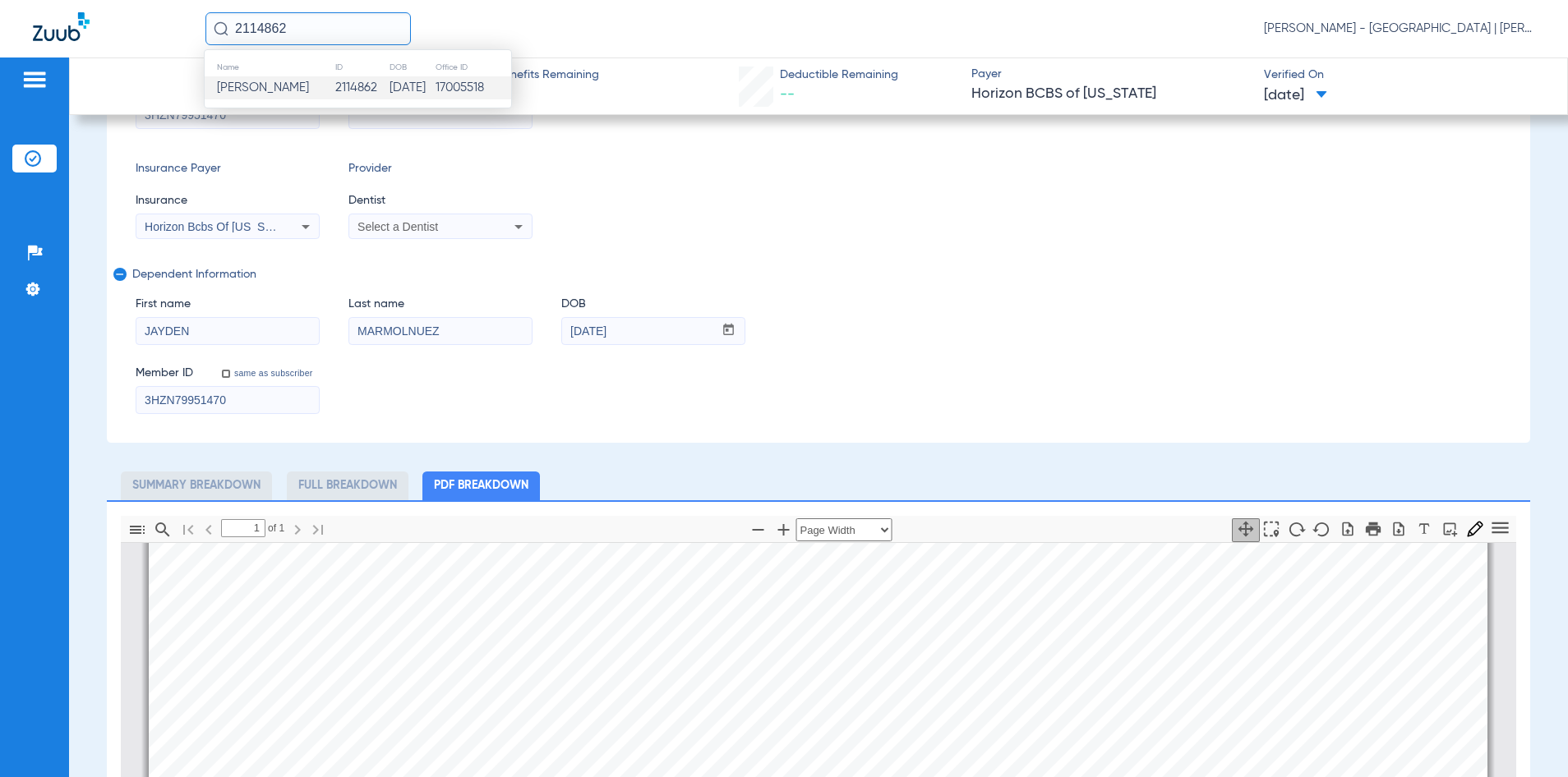
type input "2114862"
click at [472, 78] on td "17005518" at bounding box center [473, 88] width 76 height 23
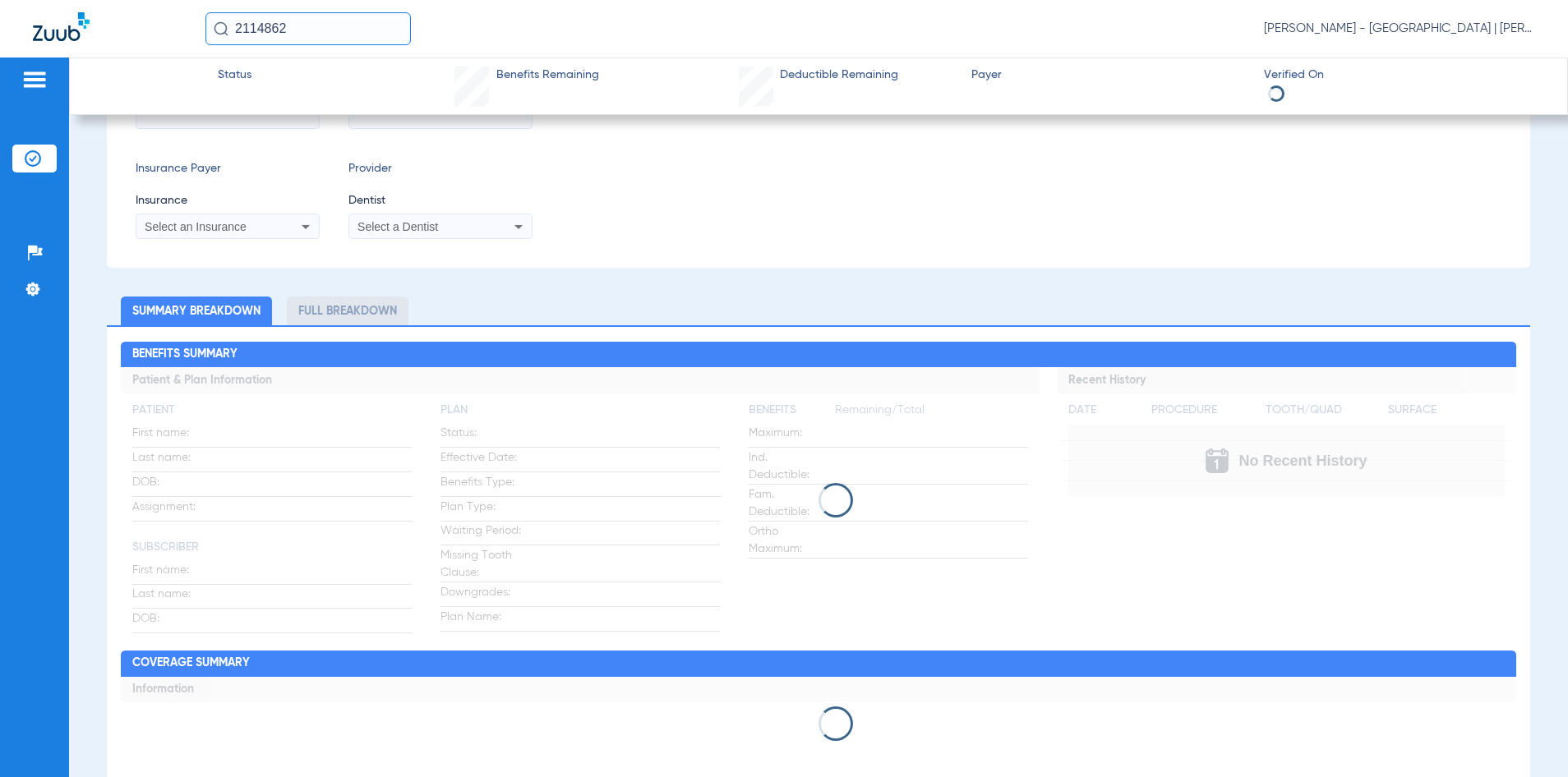
type input "[PERSON_NAME]"
type input "ALCY"
type input "[DATE]"
type input "U69136104"
type input "3213960"
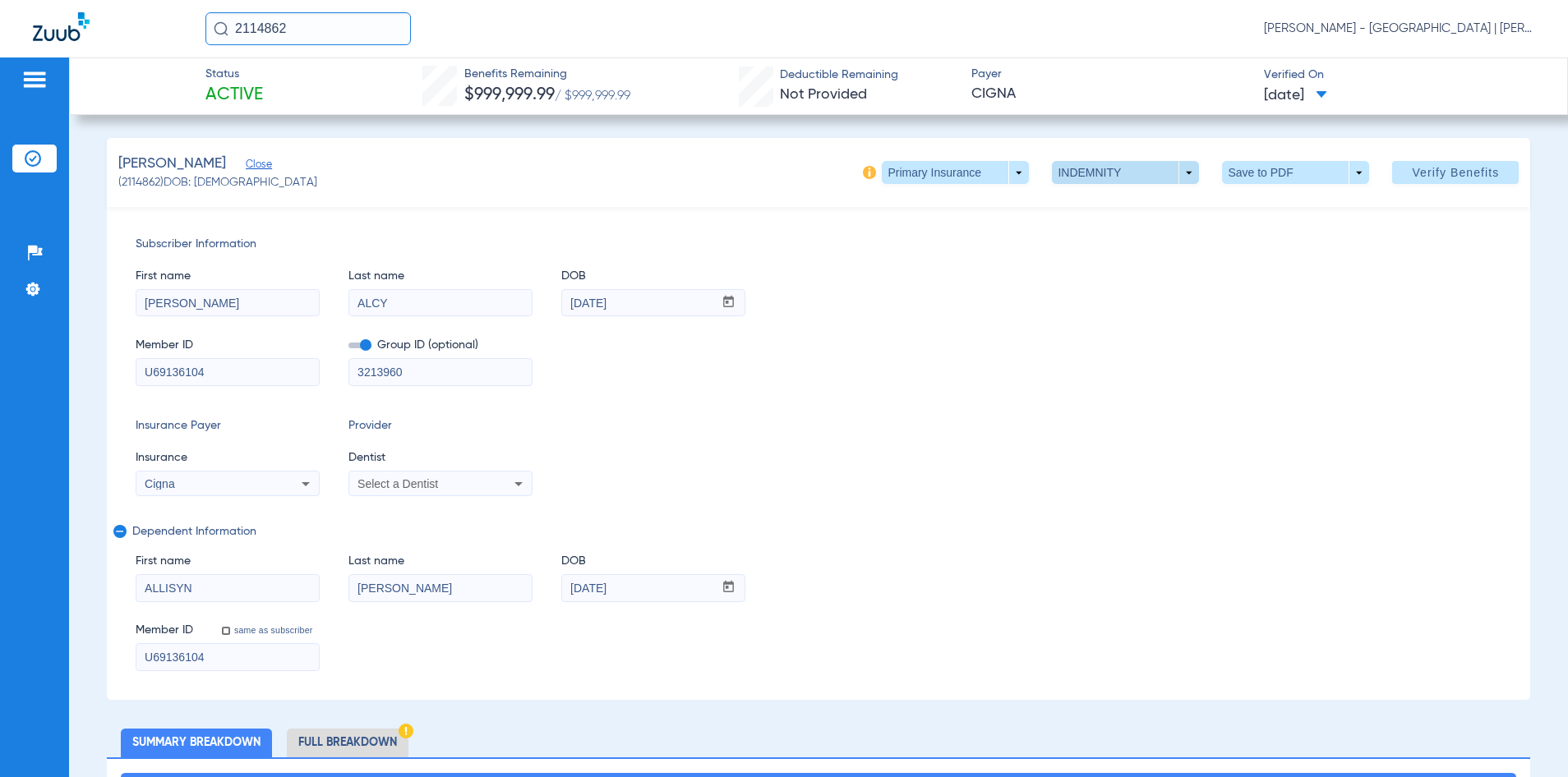
click at [1179, 172] on span at bounding box center [1125, 173] width 147 height 23
drag, startPoint x: 1176, startPoint y: 239, endPoint x: 1162, endPoint y: 242, distance: 14.3
click at [1175, 240] on div at bounding box center [784, 388] width 1568 height 777
click at [1013, 172] on span at bounding box center [956, 173] width 147 height 23
click at [985, 226] on button "Secondary Insurance" at bounding box center [938, 238] width 135 height 33
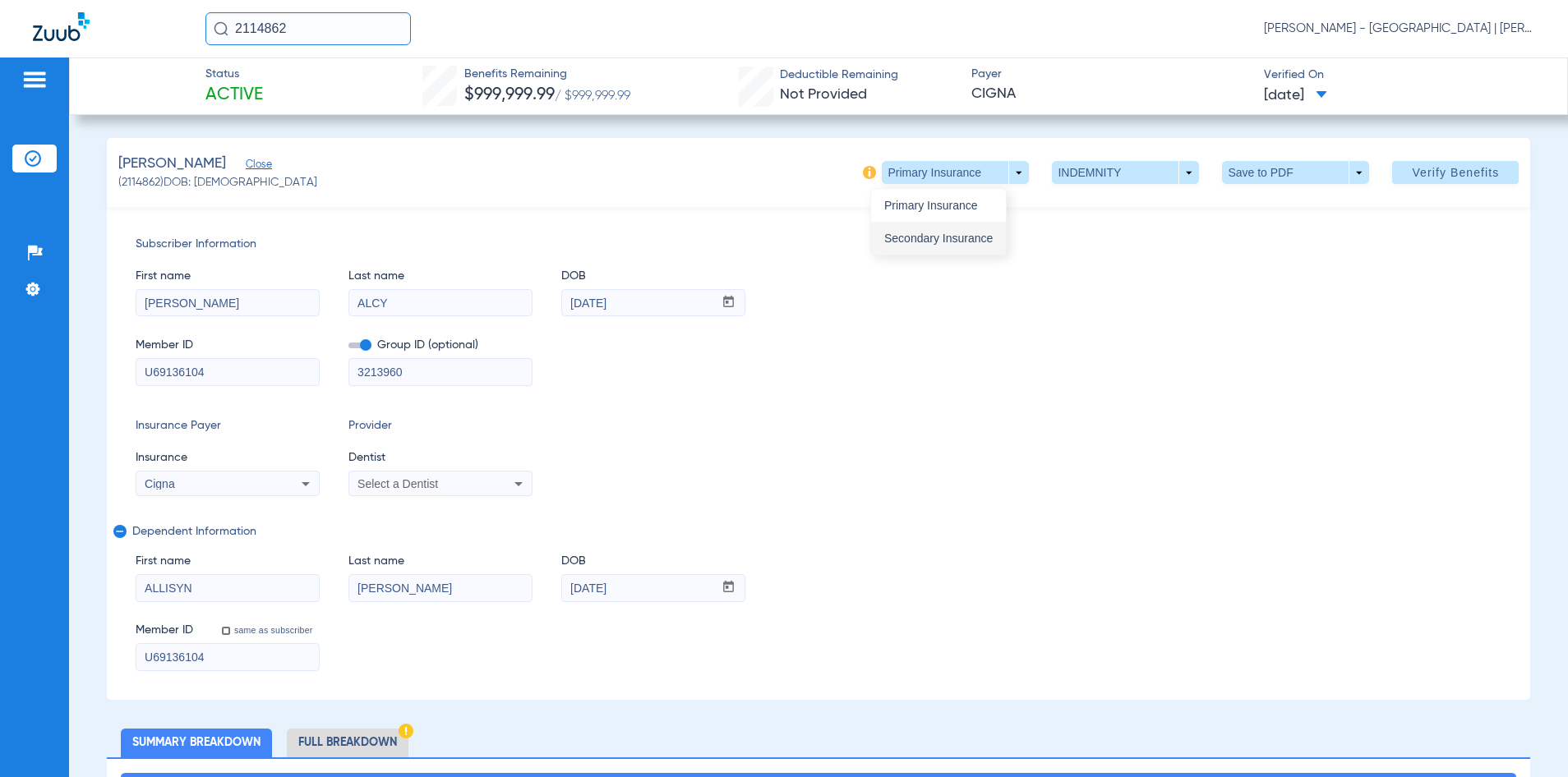
type input "[PERSON_NAME]"
type input "[DATE]"
type input "U85130819"
type input "3210044"
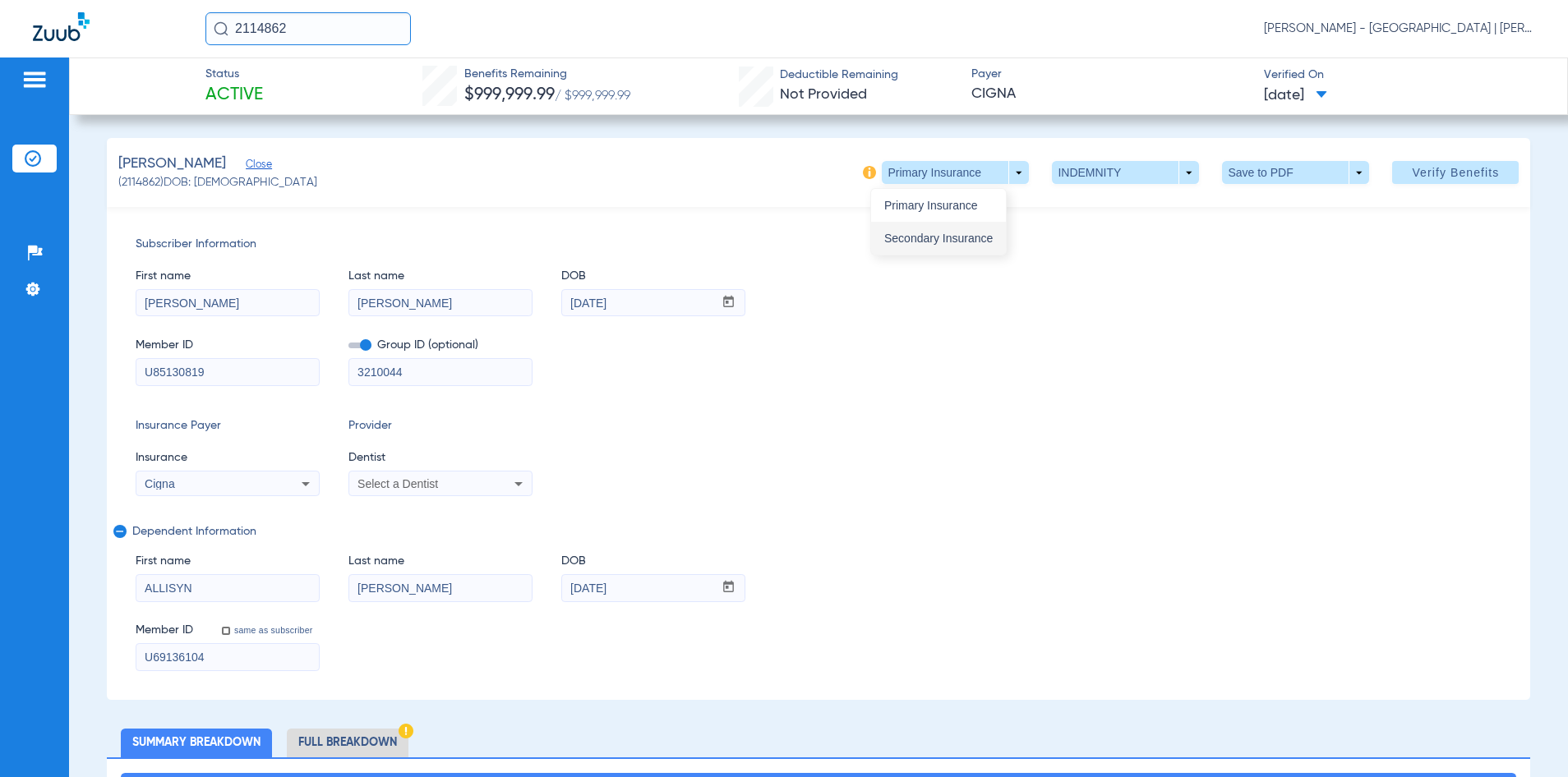
type input "U85130819"
click at [1300, 188] on span at bounding box center [1296, 173] width 40 height 40
click at [1183, 179] on div at bounding box center [784, 388] width 1568 height 777
click at [1176, 179] on span at bounding box center [1125, 173] width 147 height 23
drag, startPoint x: 1248, startPoint y: 247, endPoint x: 1284, endPoint y: 200, distance: 59.2
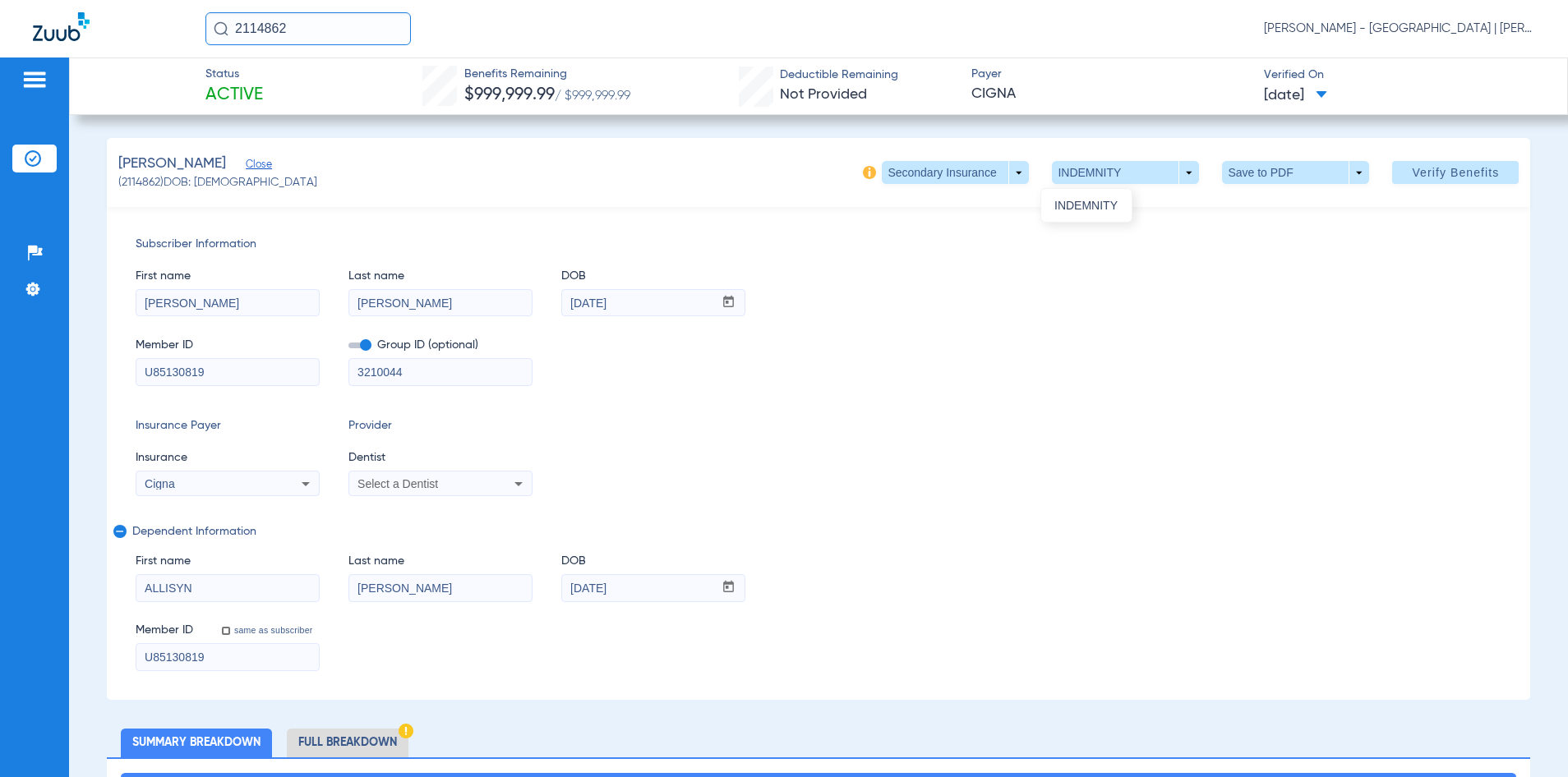
click at [1250, 246] on div at bounding box center [784, 388] width 1568 height 777
click at [1281, 173] on span at bounding box center [1296, 173] width 40 height 40
click at [1277, 207] on span "Save to PDF" at bounding box center [1289, 206] width 65 height 12
drag, startPoint x: 315, startPoint y: 40, endPoint x: 212, endPoint y: 42, distance: 103.0
click at [212, 42] on input "2114862" at bounding box center [308, 29] width 206 height 33
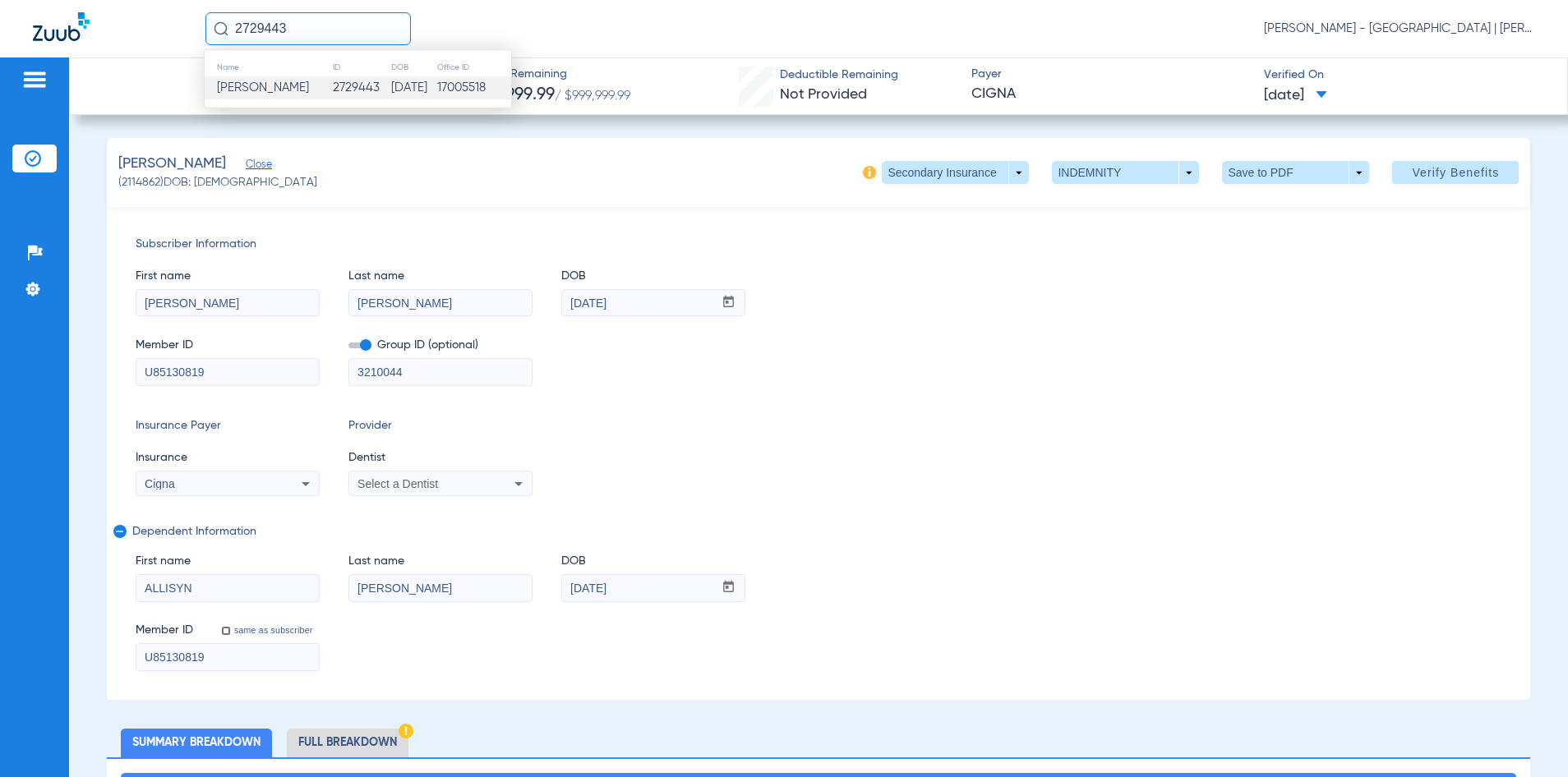
type input "2729443"
click at [313, 98] on td "[PERSON_NAME]" at bounding box center [269, 88] width 127 height 23
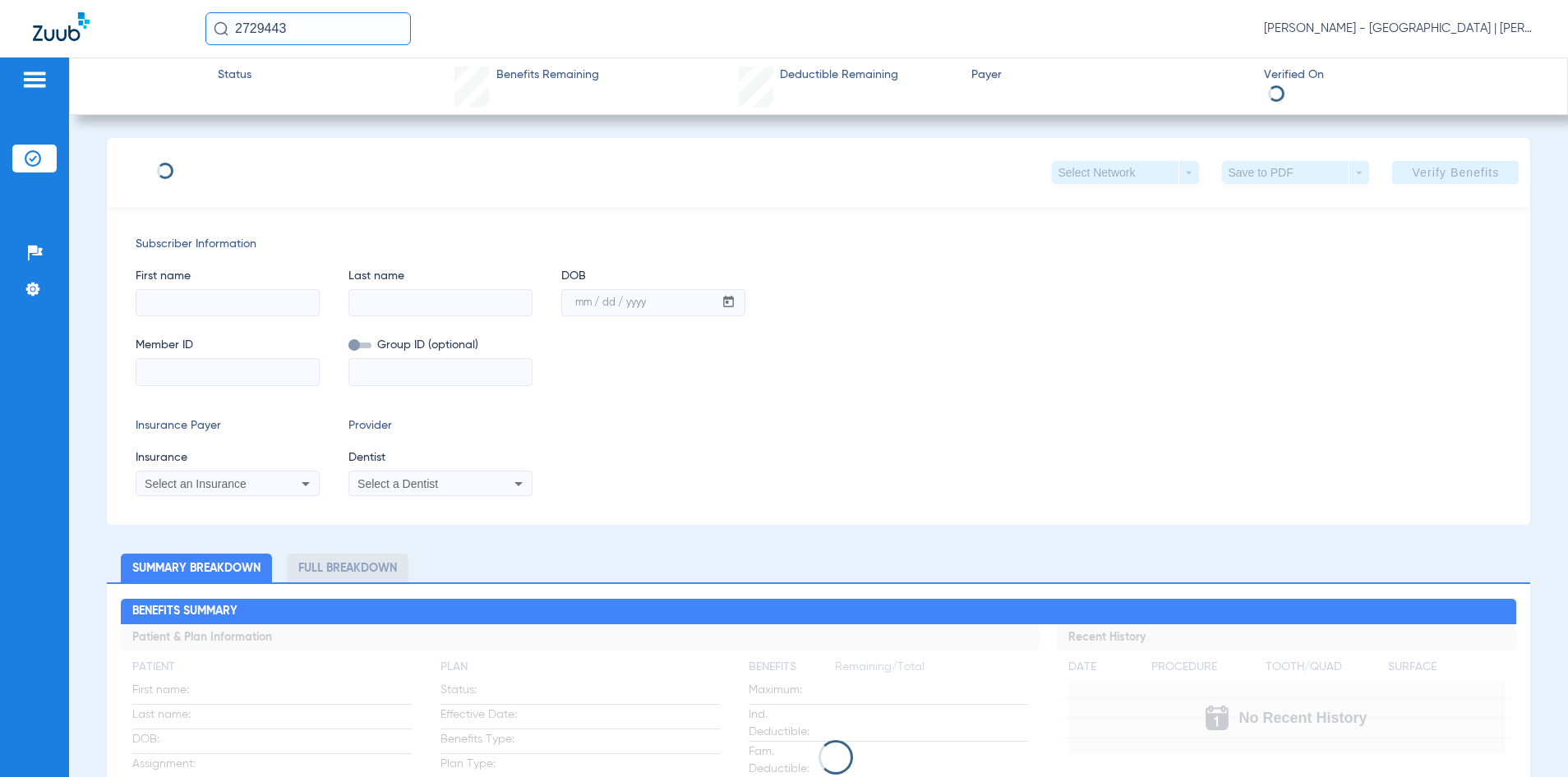
type input "[PERSON_NAME]"
type input "[DATE]"
type input "U75341474"
type input "3345159"
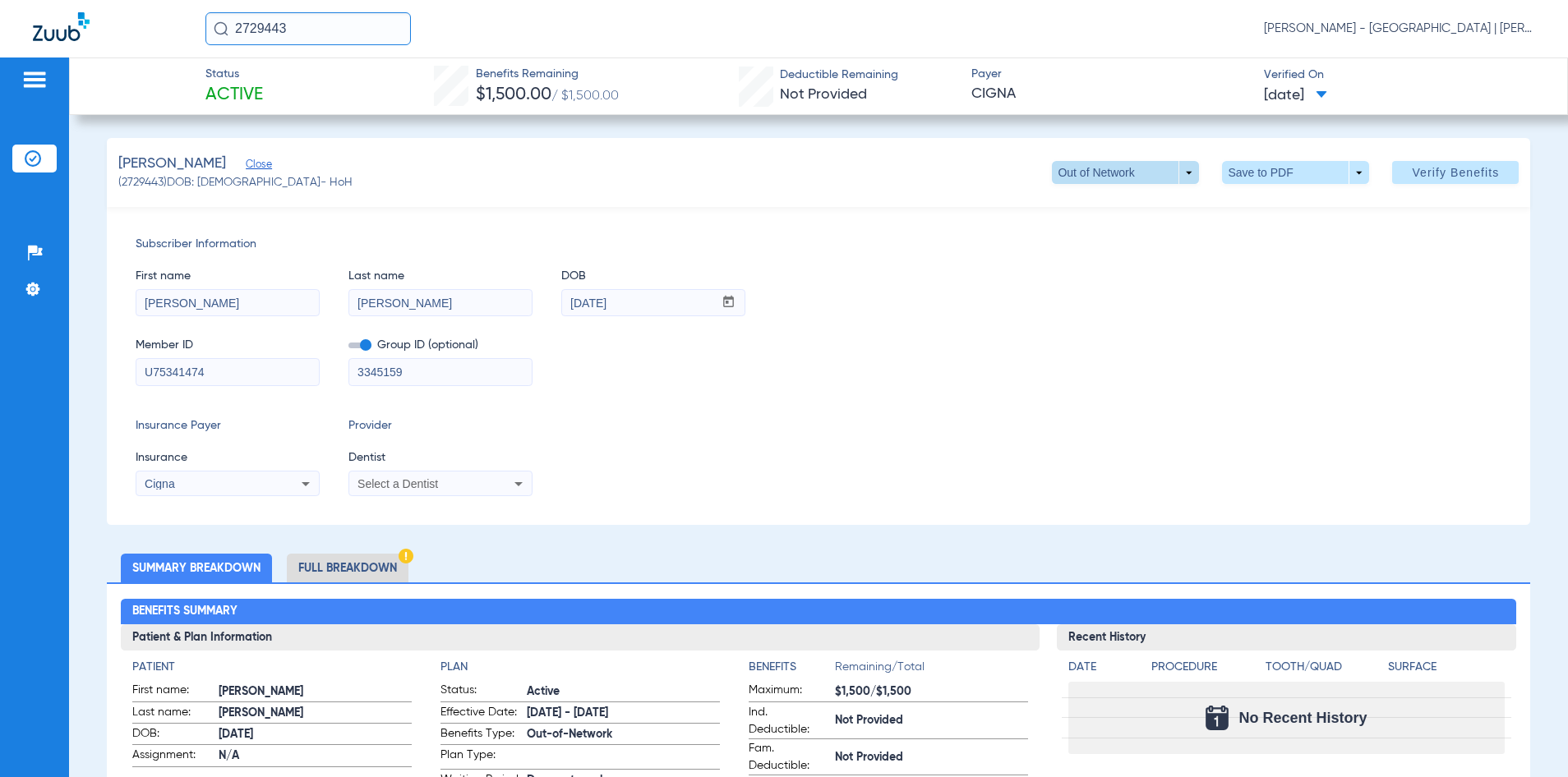
click at [1171, 174] on span at bounding box center [1125, 173] width 147 height 23
click at [1104, 211] on span "ADVANTAGE" at bounding box center [1092, 206] width 76 height 12
click at [1184, 175] on span at bounding box center [1125, 173] width 147 height 23
click at [1131, 232] on span "Out of Network" at bounding box center [1092, 238] width 76 height 12
drag, startPoint x: 295, startPoint y: 30, endPoint x: 232, endPoint y: 36, distance: 63.3
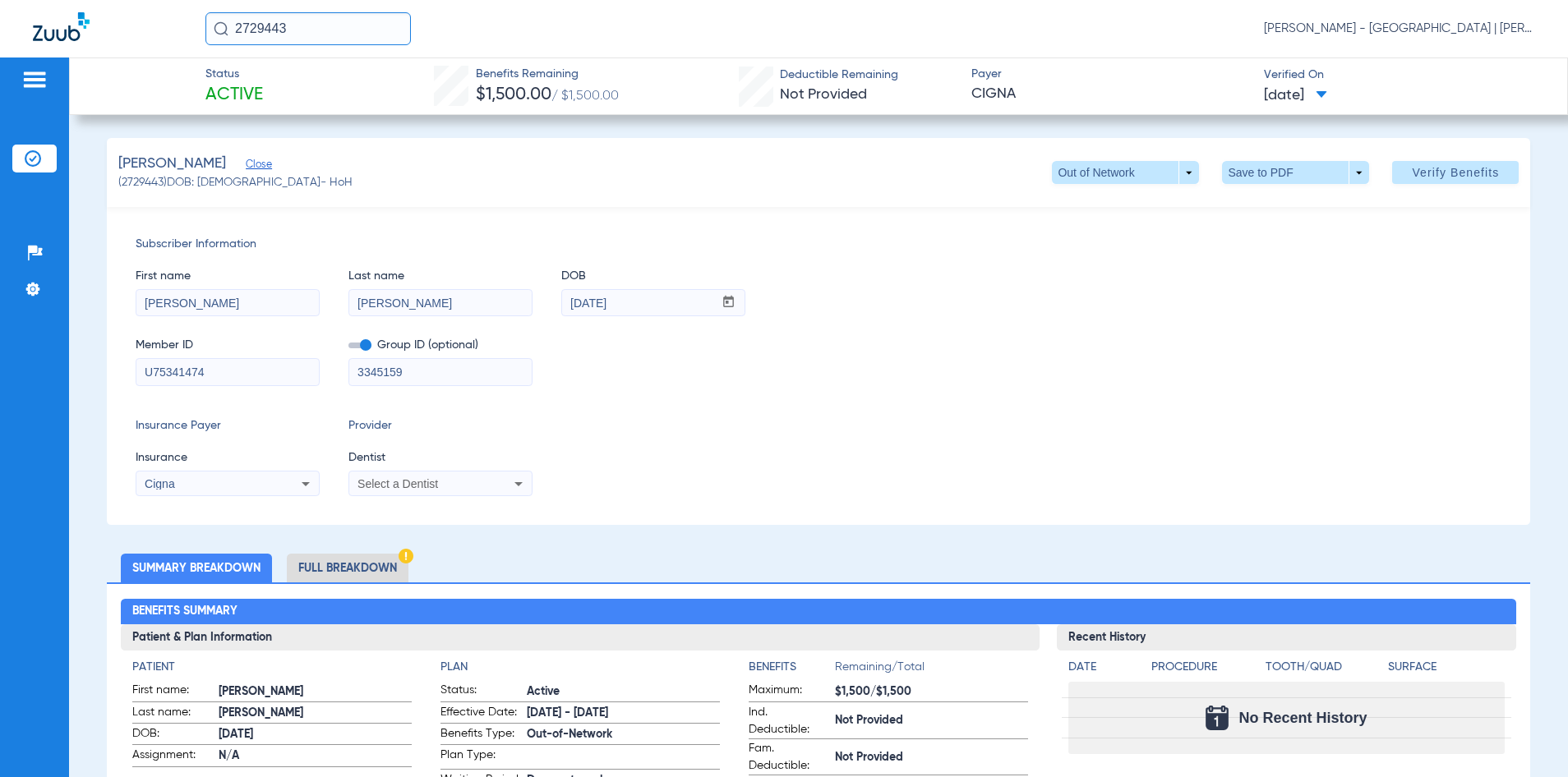
click at [232, 36] on input "2729443" at bounding box center [308, 29] width 206 height 33
type input "2760581"
click at [319, 78] on td "[PERSON_NAME]" at bounding box center [269, 88] width 129 height 23
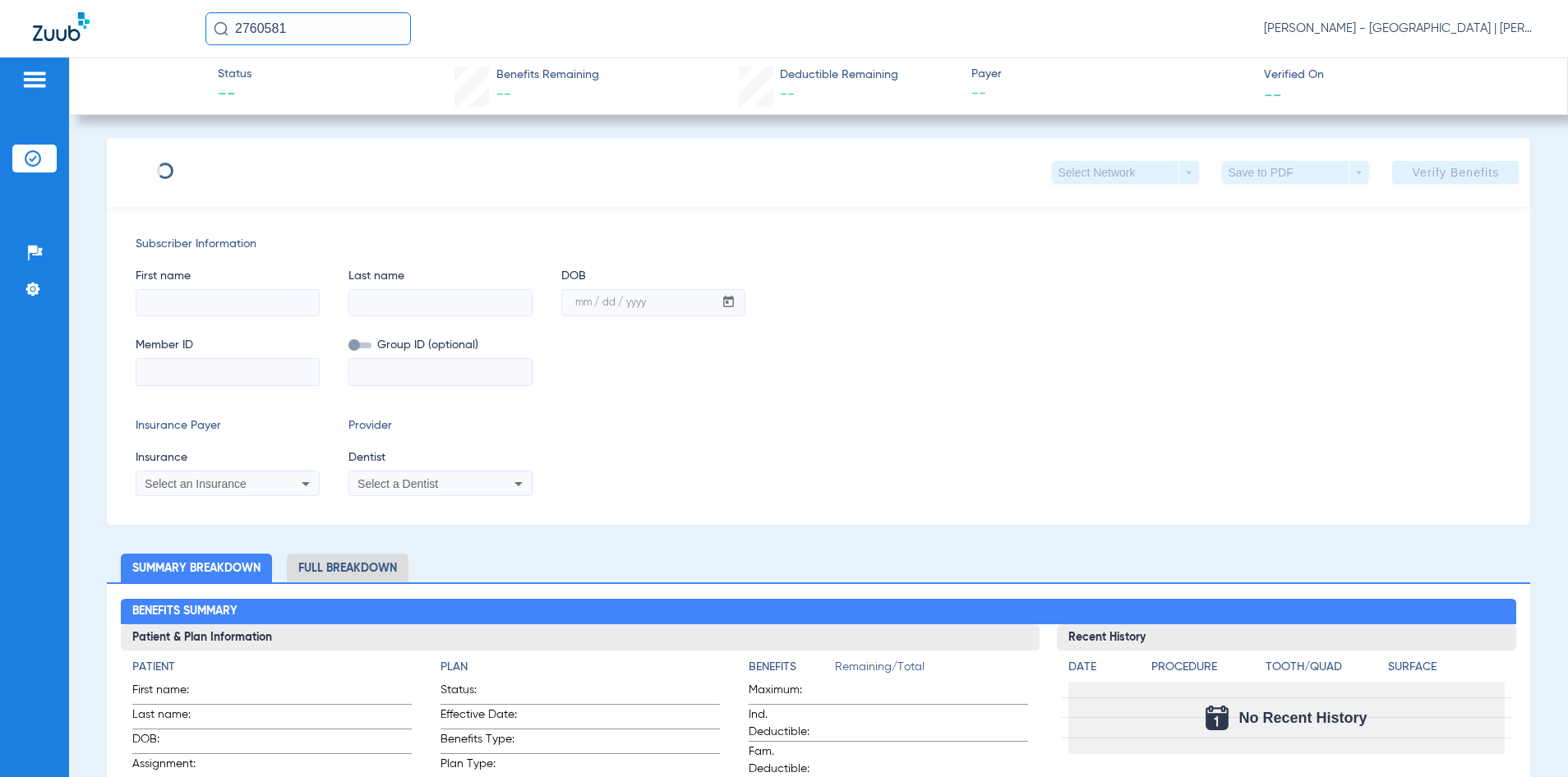
type input "[PERSON_NAME]"
type input "[DATE]"
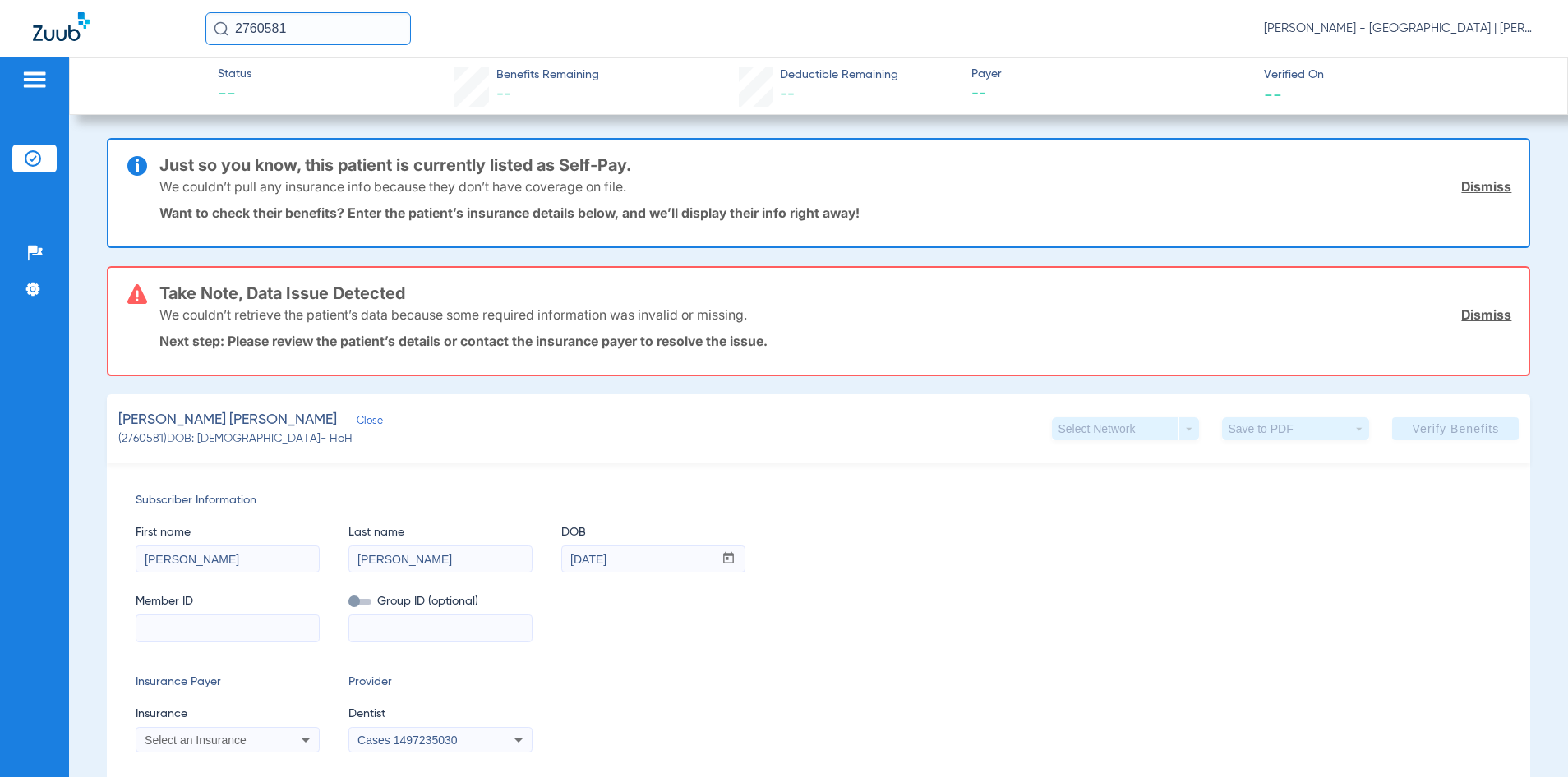
click at [269, 631] on input at bounding box center [227, 629] width 183 height 26
click at [239, 624] on input at bounding box center [227, 629] width 183 height 26
paste input "12Y0687480"
type input "12Y0687480"
click at [296, 736] on icon at bounding box center [306, 741] width 20 height 20
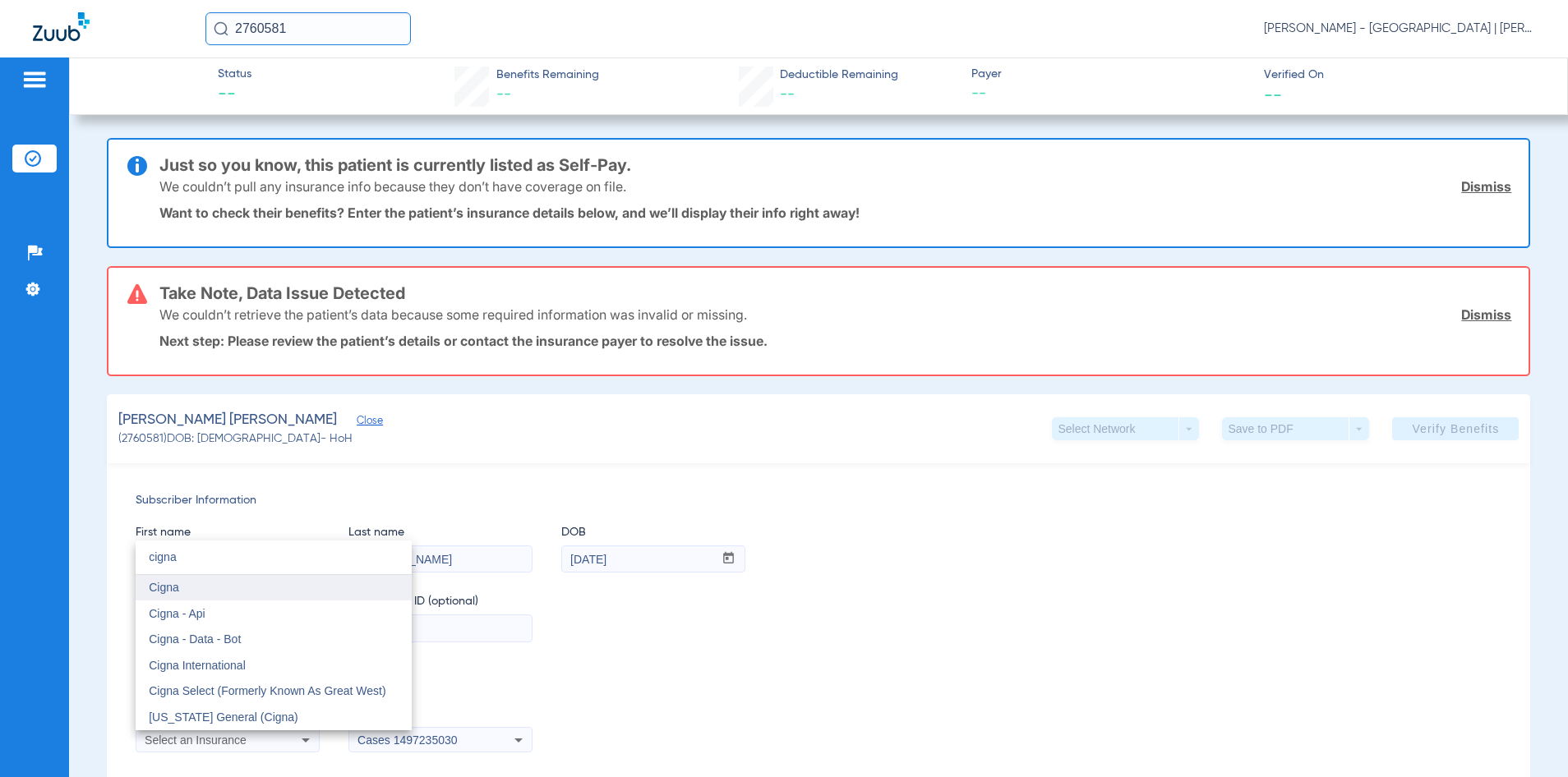
type input "cigna"
click at [341, 584] on mat-option "Cigna" at bounding box center [274, 589] width 276 height 26
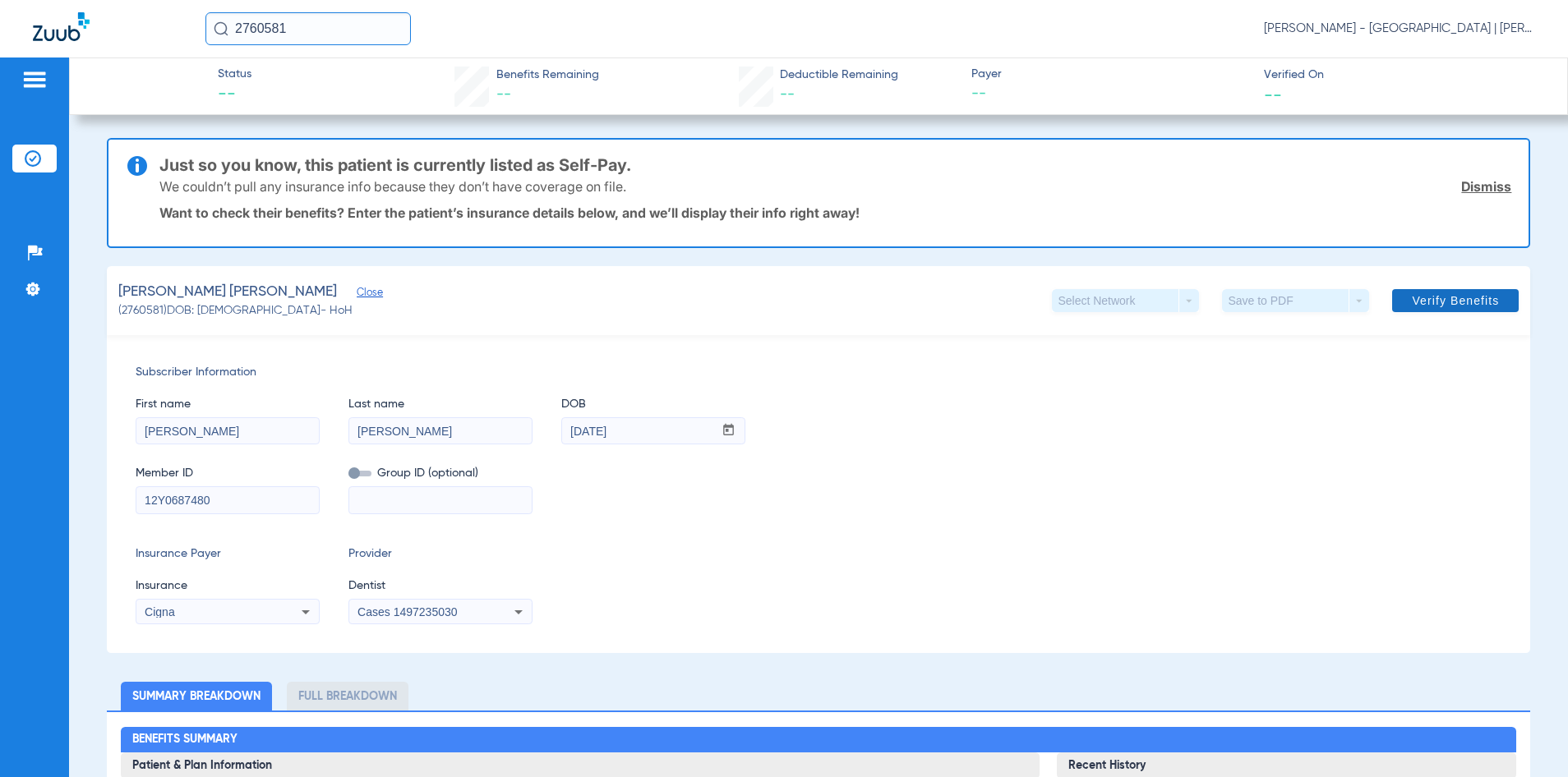
click at [1394, 310] on span at bounding box center [1455, 301] width 126 height 40
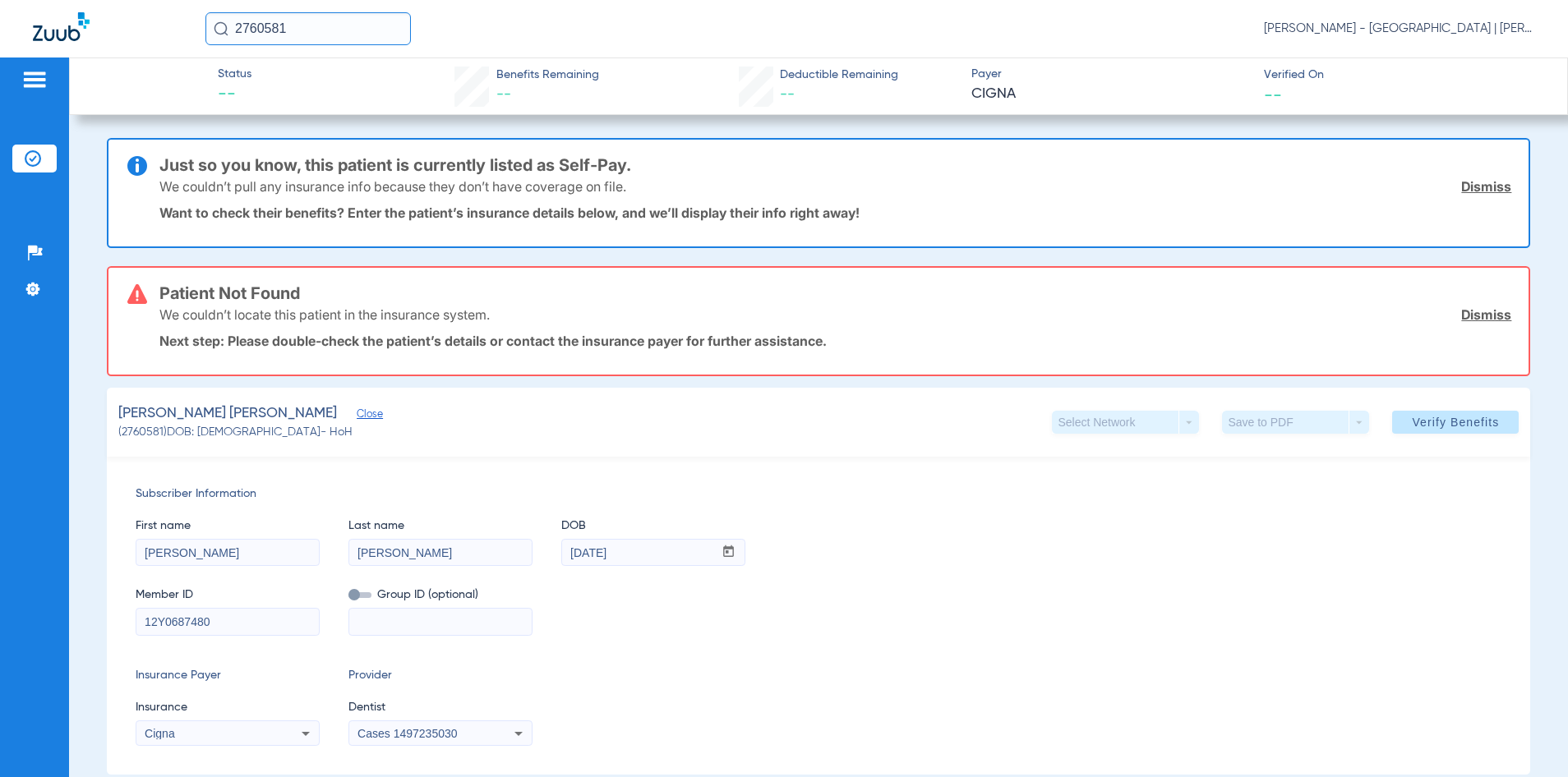
drag, startPoint x: 341, startPoint y: 38, endPoint x: 175, endPoint y: 46, distance: 166.2
click at [175, 46] on div "2760581 [PERSON_NAME] - [GEOGRAPHIC_DATA] | [PERSON_NAME]" at bounding box center [784, 29] width 1568 height 58
type input "2748864"
click at [293, 77] on td "[PERSON_NAME]" at bounding box center [269, 88] width 127 height 23
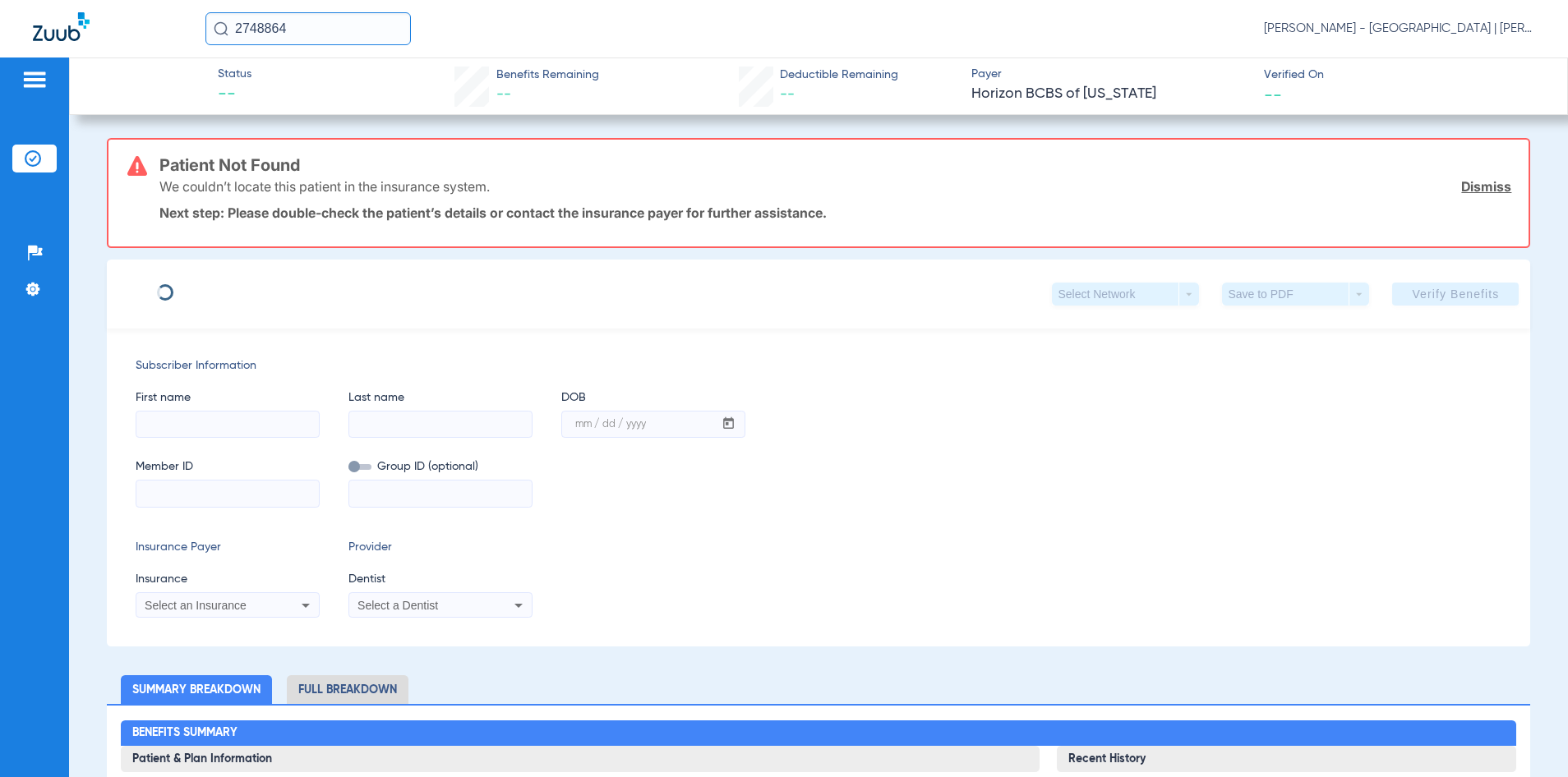
type input "[PERSON_NAME]"
type input "[DATE]"
type input "3HZN64149240"
type input "0967010000"
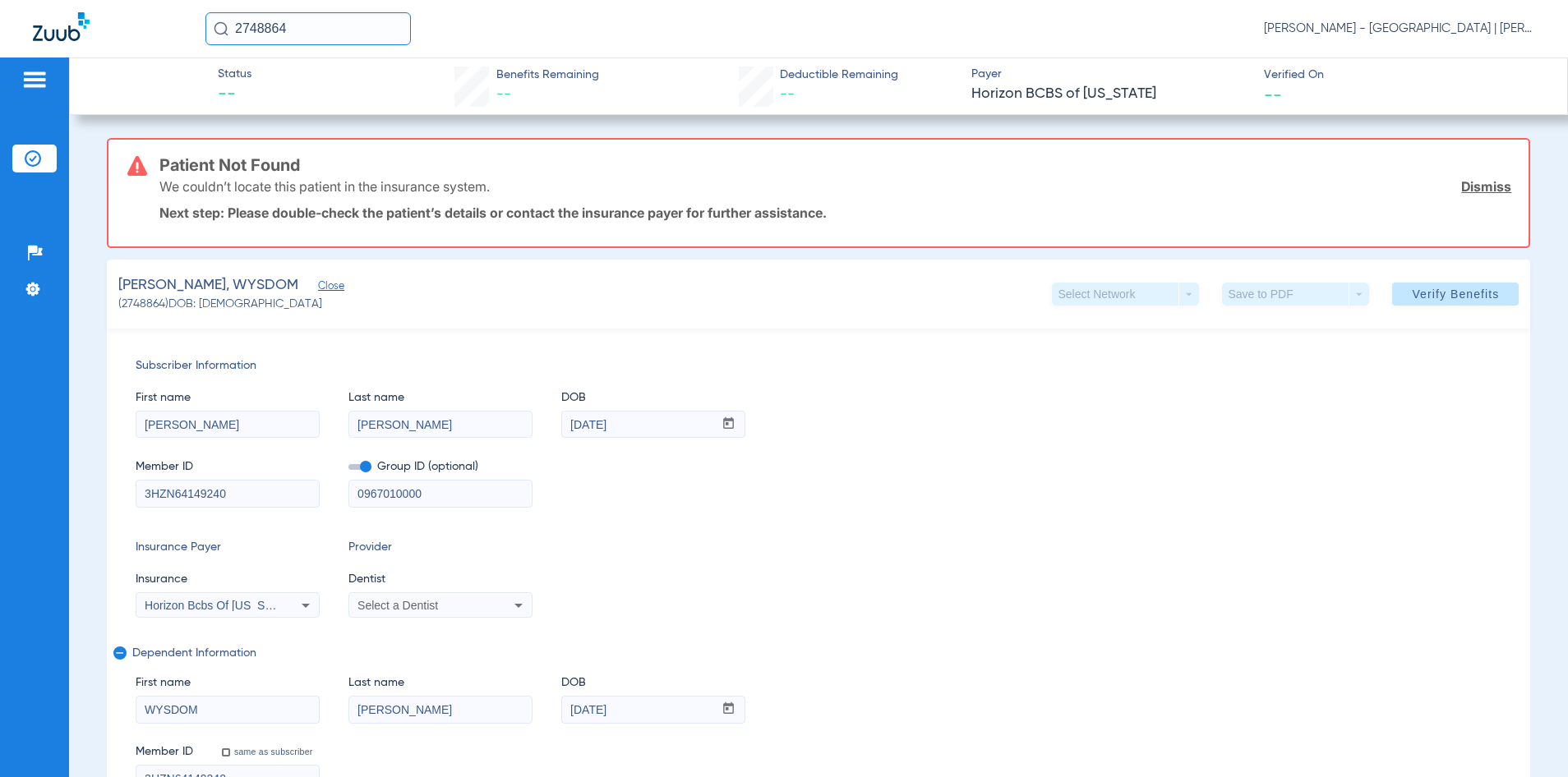
drag, startPoint x: 456, startPoint y: 484, endPoint x: 345, endPoint y: 498, distance: 111.9
click at [346, 498] on div "Member ID 3HZN64149240 Group ID (optional) 0967010000" at bounding box center [818, 475] width 1366 height 64
click at [1471, 285] on span at bounding box center [1455, 294] width 126 height 40
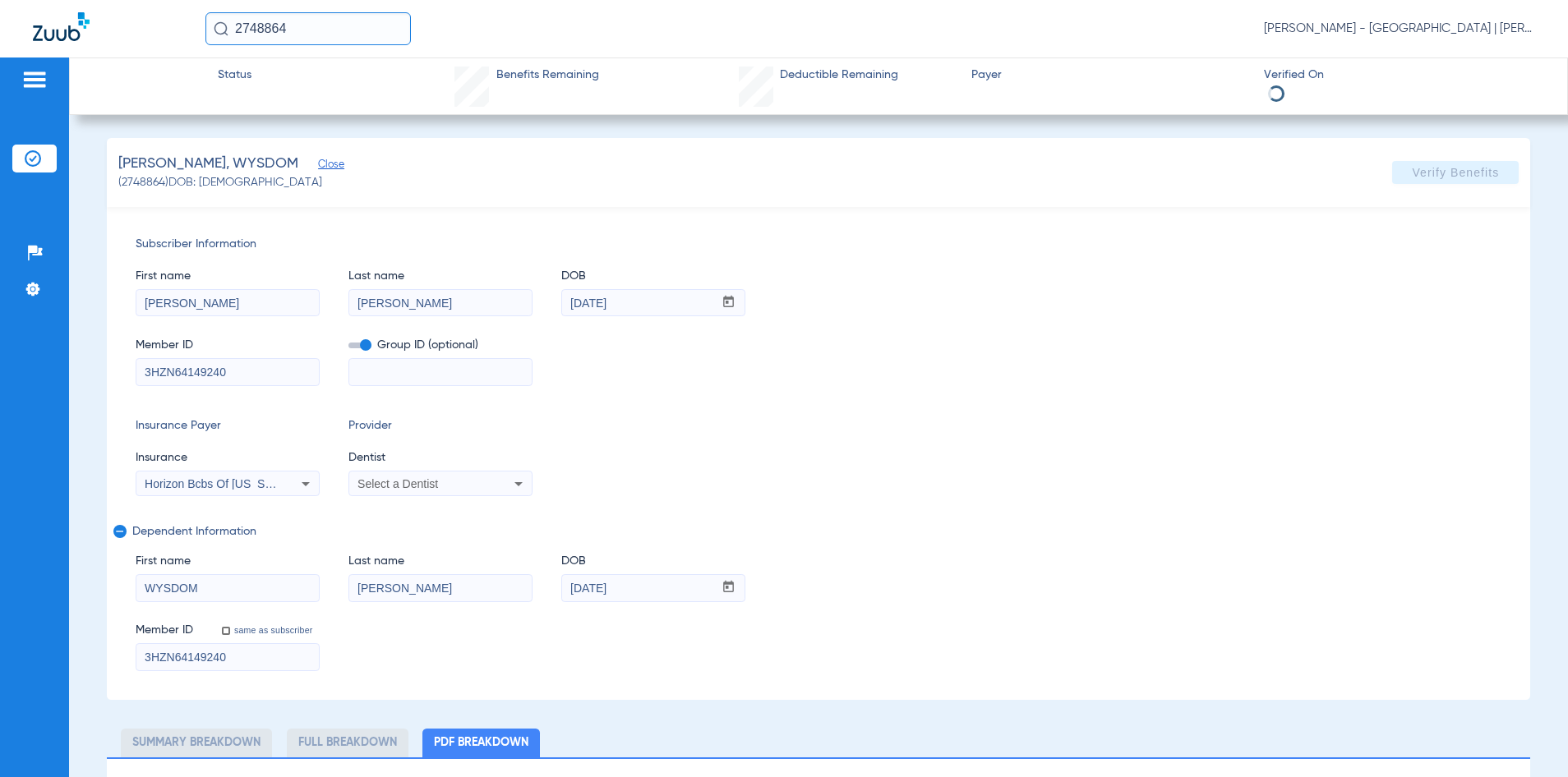
select select "page-width"
type input "1"
